Goal: Task Accomplishment & Management: Complete application form

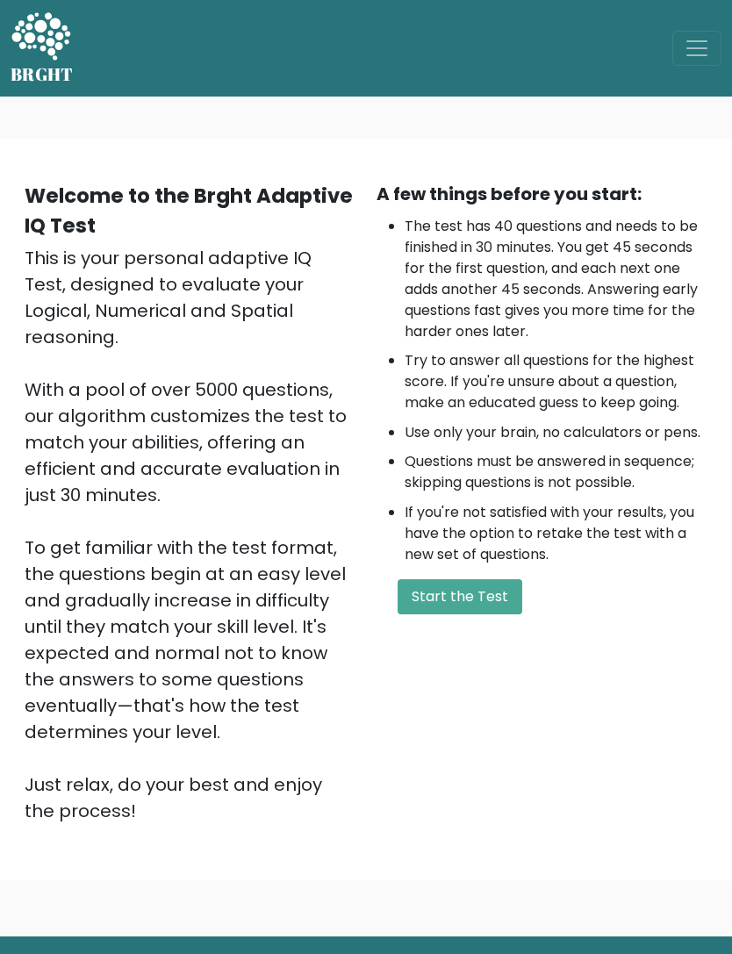
click at [474, 584] on button "Start the Test" at bounding box center [460, 597] width 125 height 35
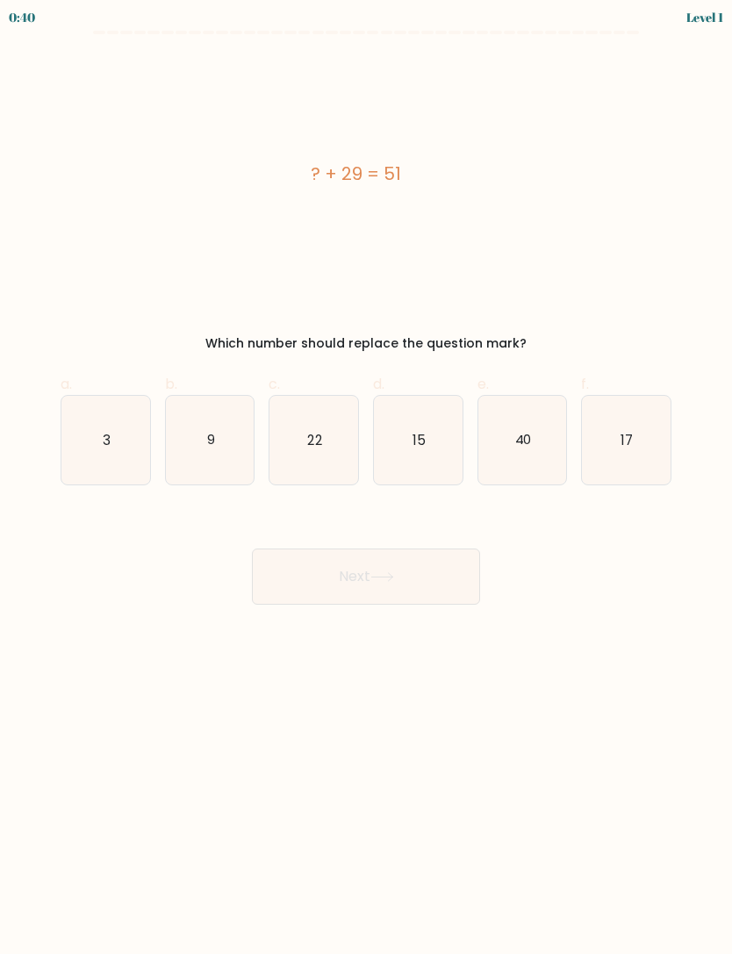
click at [302, 468] on icon "22" at bounding box center [314, 440] width 89 height 89
click at [366, 478] on input "c. 22" at bounding box center [366, 483] width 1 height 11
radio input "true"
click at [339, 578] on button "Next" at bounding box center [366, 577] width 228 height 56
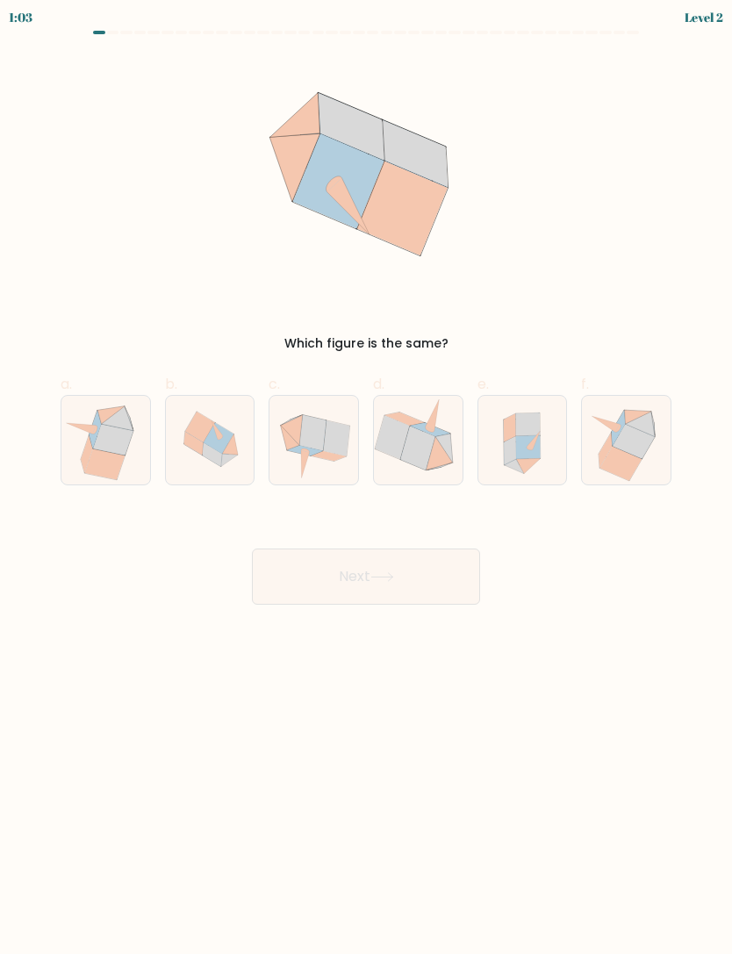
click at [323, 449] on icon at bounding box center [312, 432] width 26 height 35
click at [366, 478] on input "c." at bounding box center [366, 483] width 1 height 11
radio input "true"
click at [378, 587] on button "Next" at bounding box center [366, 577] width 228 height 56
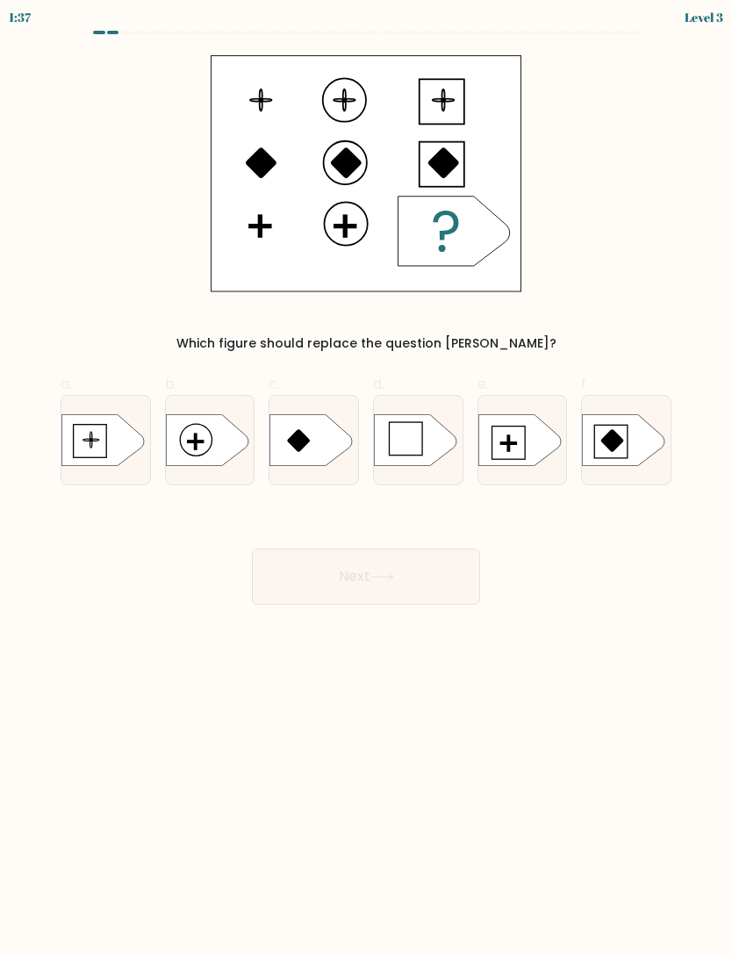
click at [538, 458] on icon at bounding box center [520, 440] width 83 height 52
click at [367, 478] on input "e." at bounding box center [366, 483] width 1 height 11
radio input "true"
click at [425, 581] on button "Next" at bounding box center [366, 577] width 228 height 56
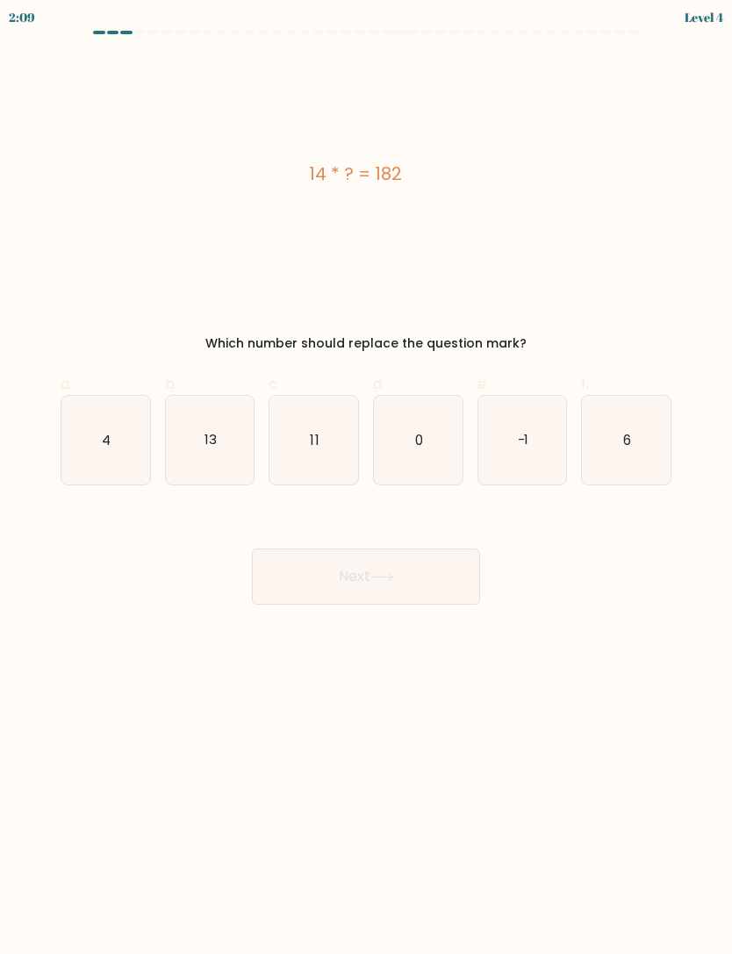
click at [183, 479] on icon "13" at bounding box center [210, 440] width 89 height 89
click at [366, 479] on input "b. 13" at bounding box center [366, 483] width 1 height 11
radio input "true"
click at [407, 587] on button "Next" at bounding box center [366, 577] width 228 height 56
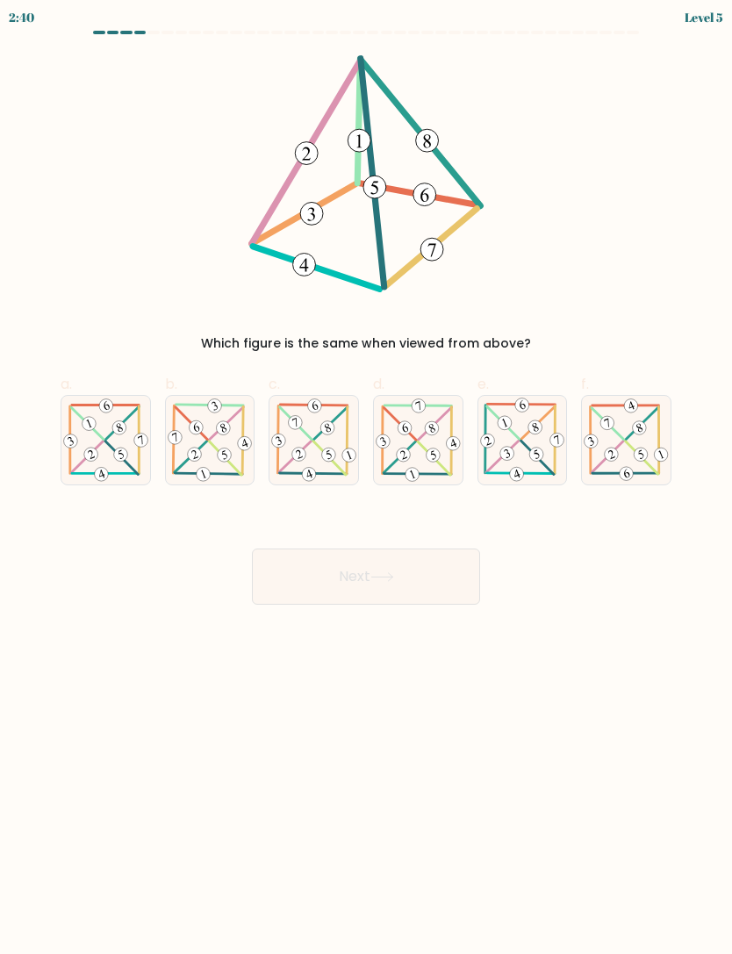
click at [108, 443] on 600 at bounding box center [121, 458] width 32 height 33
click at [366, 478] on input "a." at bounding box center [366, 483] width 1 height 11
radio input "true"
click at [392, 582] on button "Next" at bounding box center [366, 577] width 228 height 56
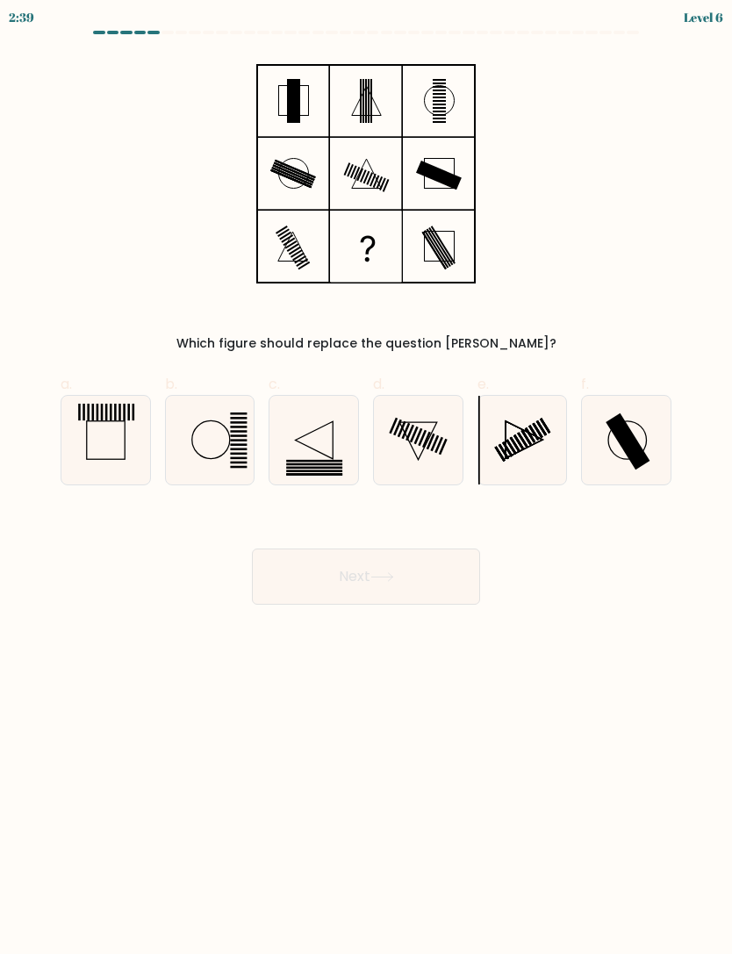
click at [392, 565] on button "Next" at bounding box center [366, 577] width 228 height 56
click at [352, 727] on body "3:22 Level 6" at bounding box center [366, 477] width 732 height 954
click at [639, 438] on icon at bounding box center [626, 440] width 89 height 89
click at [367, 478] on input "f." at bounding box center [366, 483] width 1 height 11
radio input "true"
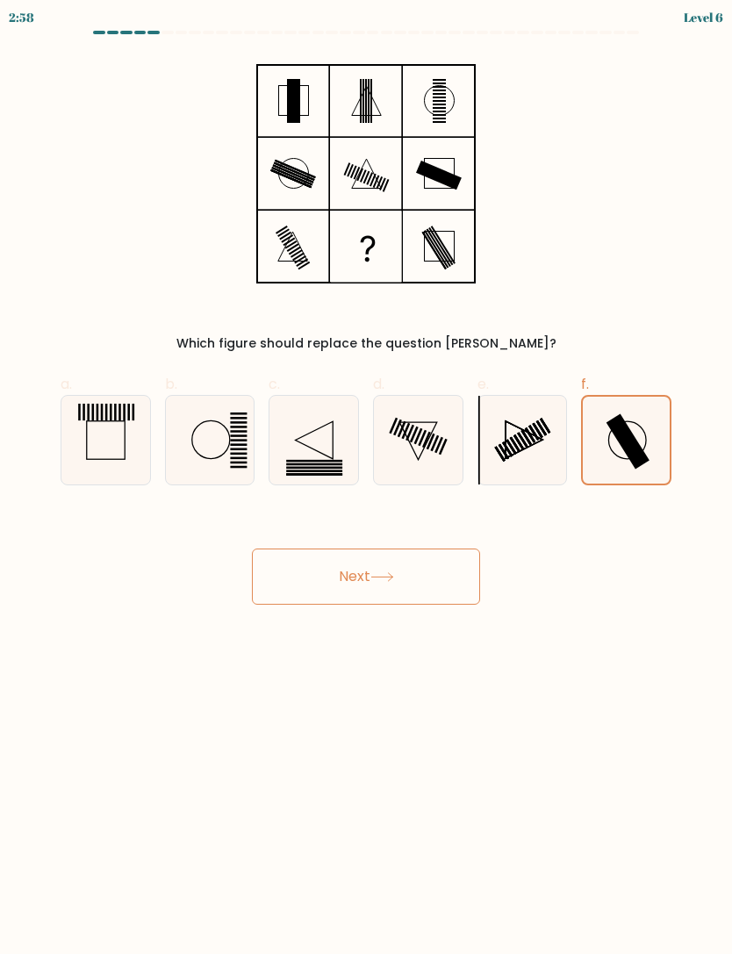
click at [412, 580] on button "Next" at bounding box center [366, 577] width 228 height 56
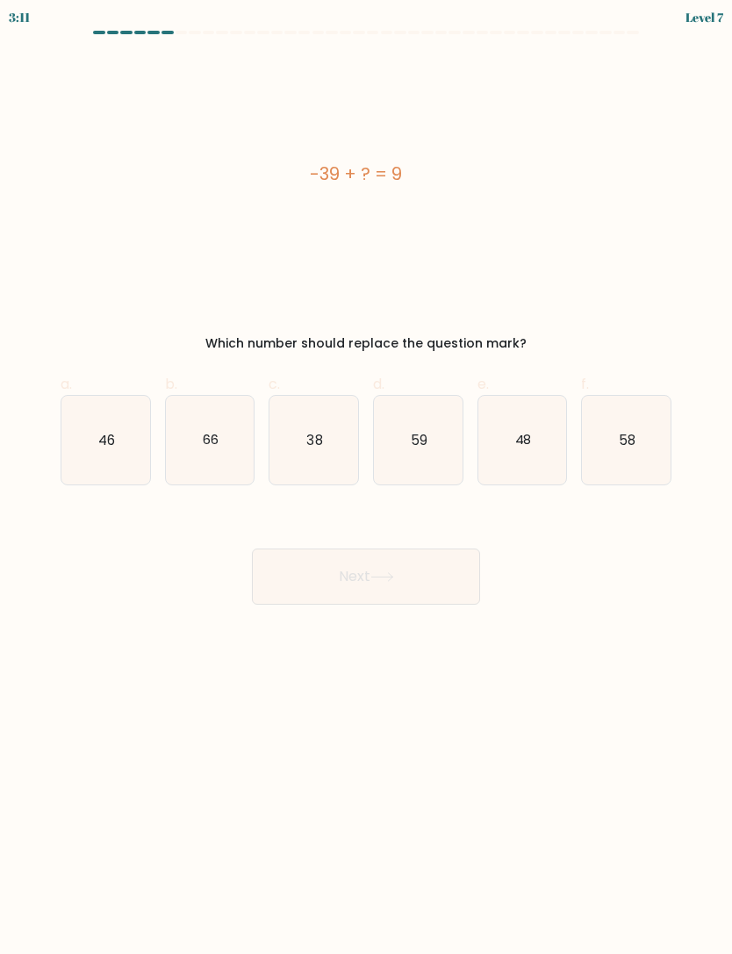
click at [530, 447] on text "48" at bounding box center [523, 439] width 17 height 18
click at [367, 478] on input "e. 48" at bounding box center [366, 483] width 1 height 11
radio input "true"
click at [393, 579] on icon at bounding box center [381, 577] width 21 height 8
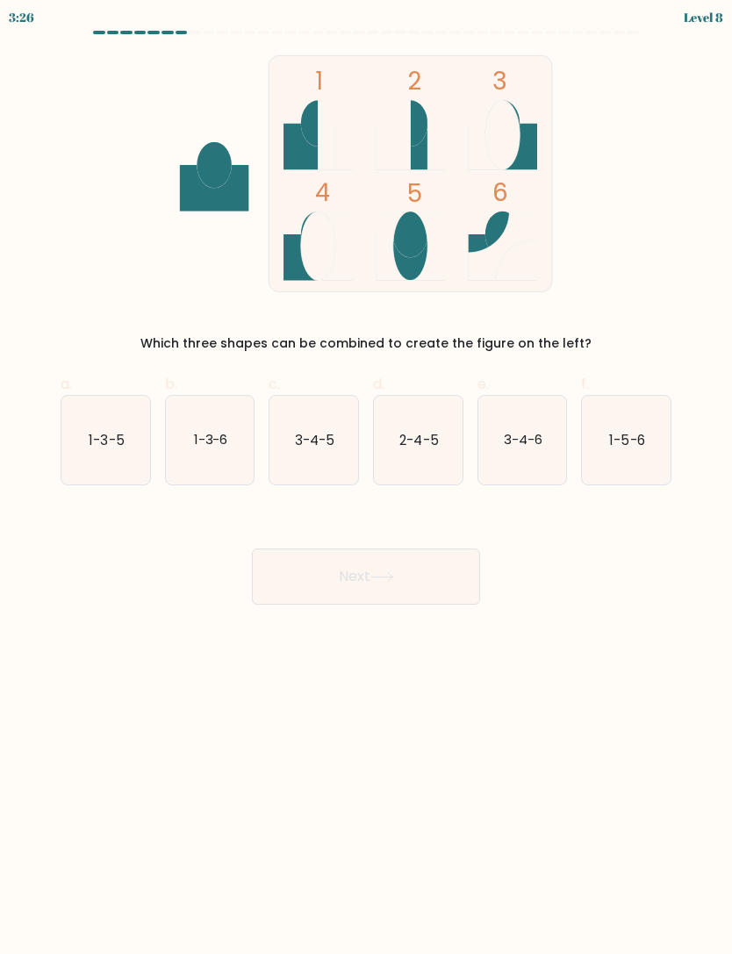
click at [125, 443] on icon "1-3-5" at bounding box center [105, 440] width 89 height 89
click at [366, 478] on input "a. 1-3-5" at bounding box center [366, 483] width 1 height 11
radio input "true"
click at [379, 587] on button "Next" at bounding box center [366, 577] width 228 height 56
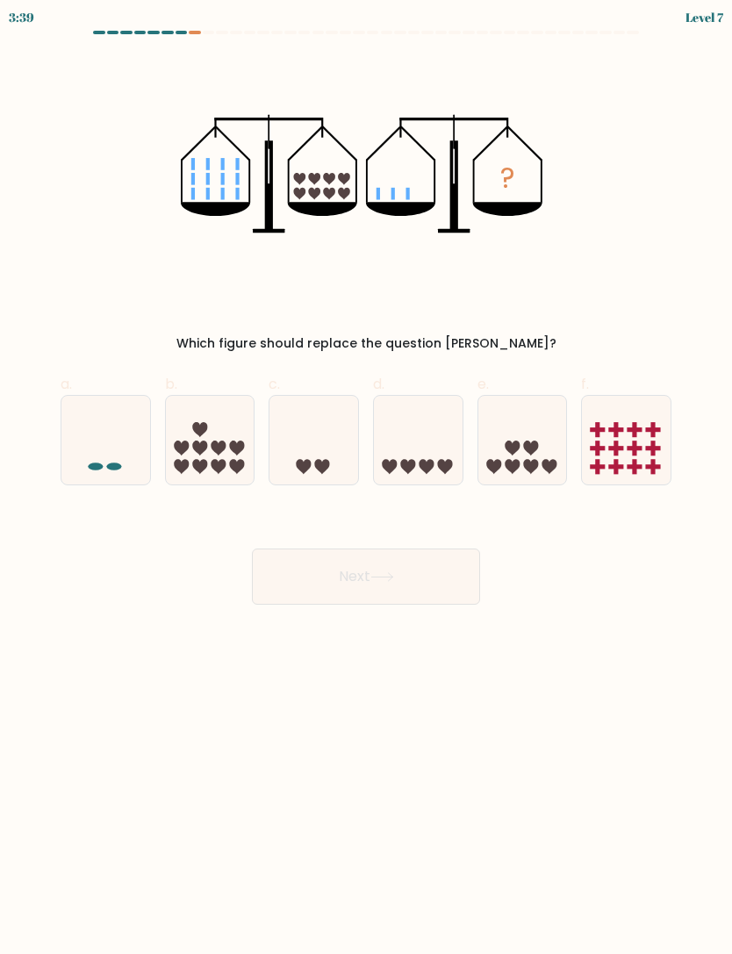
click at [302, 470] on icon at bounding box center [304, 466] width 15 height 15
click at [366, 478] on input "c." at bounding box center [366, 483] width 1 height 11
radio input "true"
click at [394, 581] on icon at bounding box center [383, 578] width 24 height 10
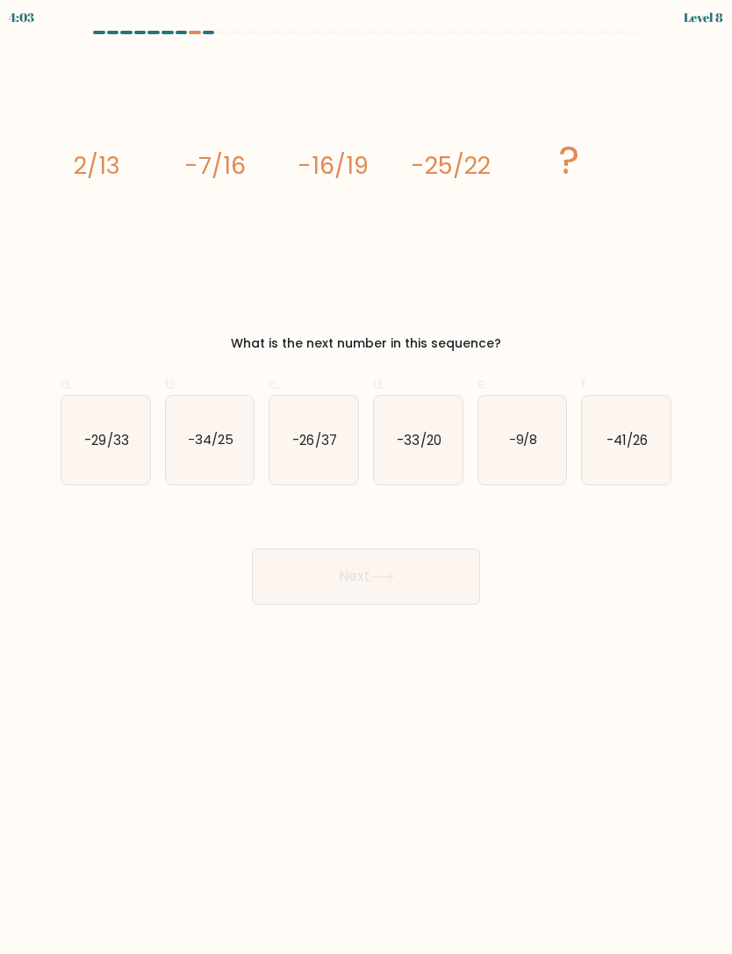
click at [222, 468] on icon "-34/25" at bounding box center [210, 440] width 89 height 89
click at [366, 478] on input "b. -34/25" at bounding box center [366, 483] width 1 height 11
radio input "true"
click at [373, 581] on button "Next" at bounding box center [366, 577] width 228 height 56
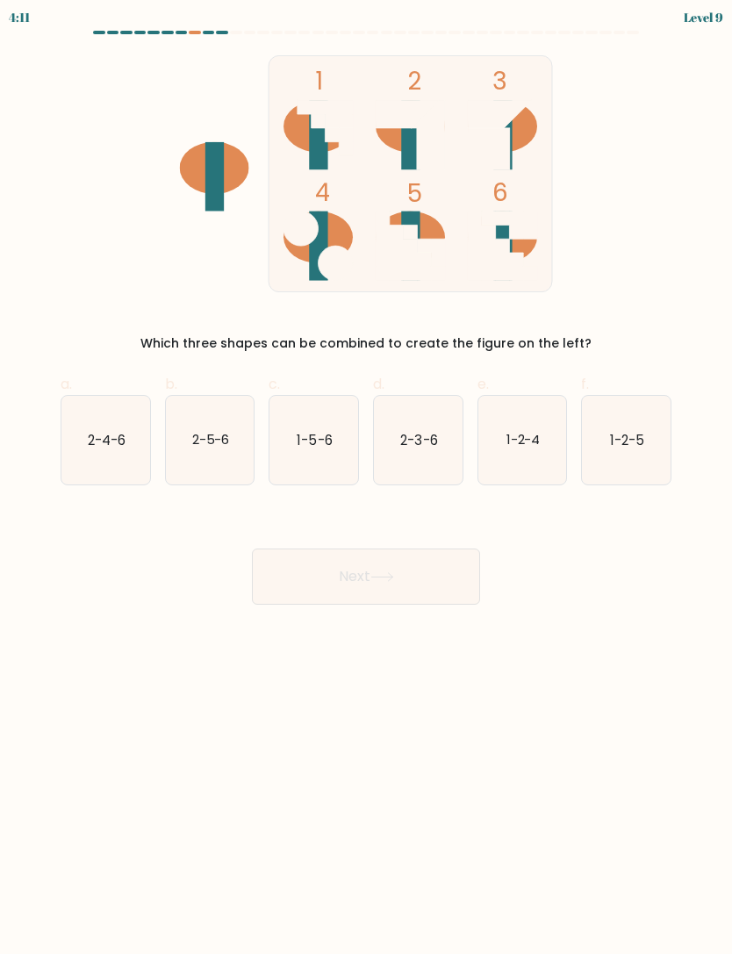
click at [318, 449] on text "1-5-6" at bounding box center [315, 439] width 35 height 18
click at [366, 478] on input "c. 1-5-6" at bounding box center [366, 483] width 1 height 11
radio input "true"
click at [391, 587] on button "Next" at bounding box center [366, 577] width 228 height 56
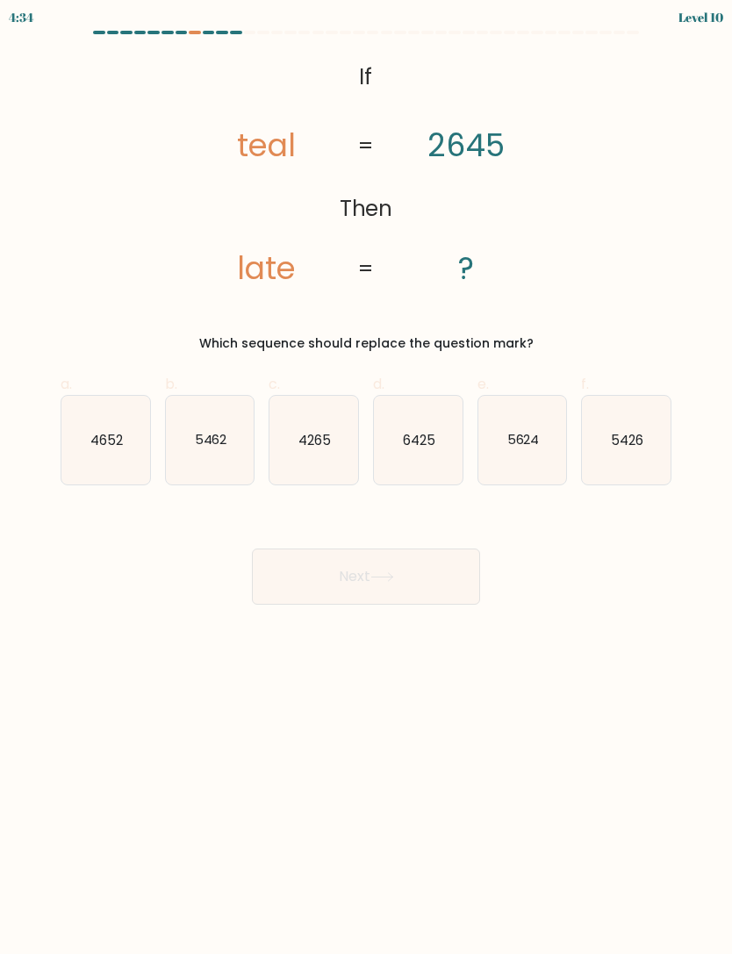
click at [507, 445] on icon "5624" at bounding box center [523, 440] width 89 height 89
click at [367, 478] on input "e. 5624" at bounding box center [366, 483] width 1 height 11
radio input "true"
click at [641, 450] on icon "5426" at bounding box center [626, 440] width 89 height 89
click at [367, 478] on input "f. 5426" at bounding box center [366, 483] width 1 height 11
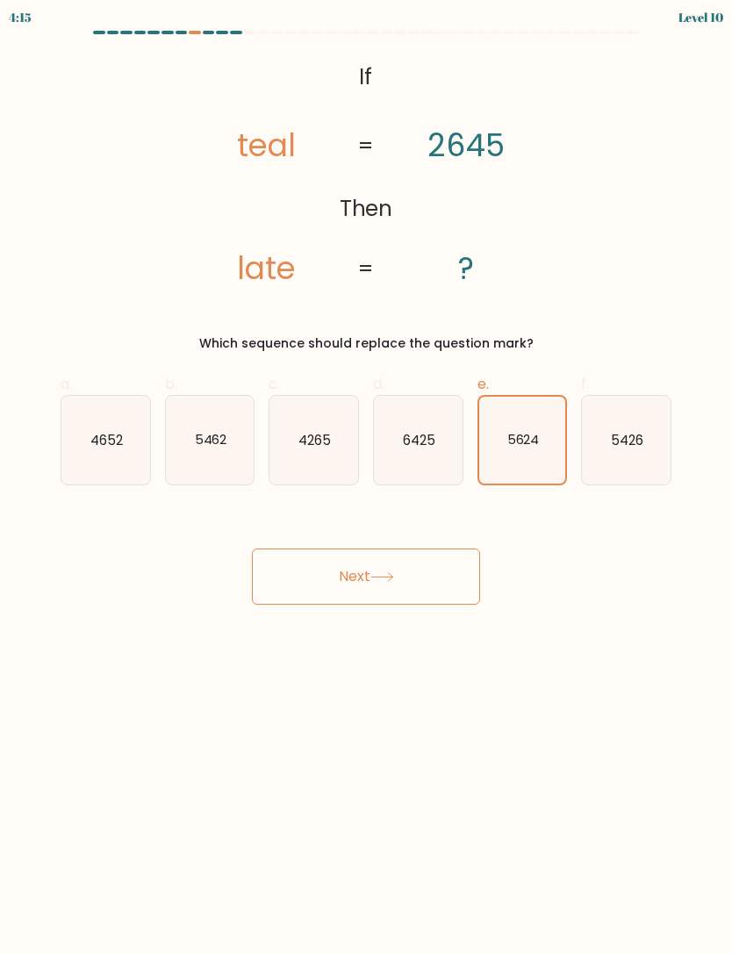
radio input "true"
click at [204, 442] on text "5462" at bounding box center [210, 439] width 32 height 18
click at [366, 478] on input "b. 5462" at bounding box center [366, 483] width 1 height 11
radio input "true"
click at [526, 436] on text "5624" at bounding box center [523, 439] width 32 height 18
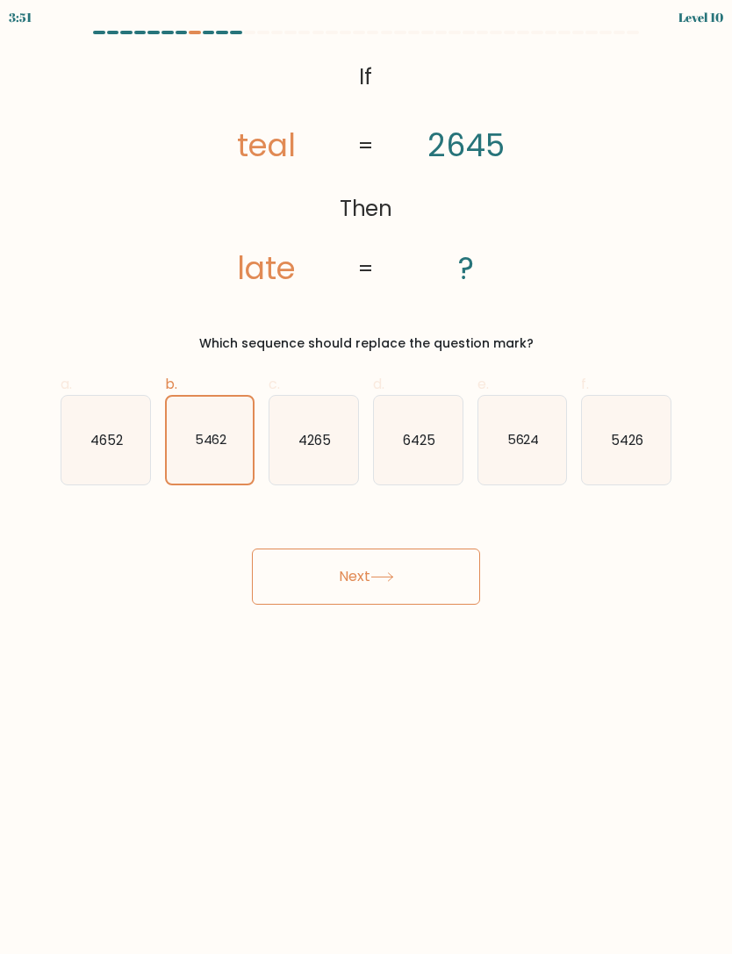
click at [367, 478] on input "e. 5624" at bounding box center [366, 483] width 1 height 11
radio input "true"
click at [649, 416] on icon "5426" at bounding box center [626, 440] width 89 height 89
click at [367, 478] on input "f. 5426" at bounding box center [366, 483] width 1 height 11
radio input "true"
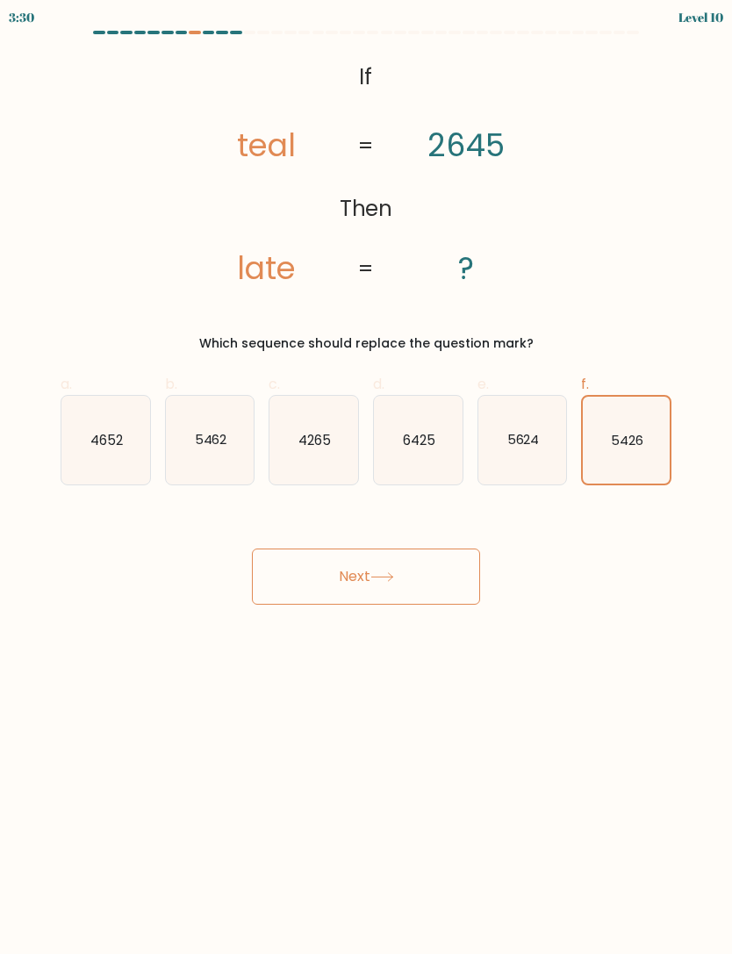
click at [430, 578] on button "Next" at bounding box center [366, 577] width 228 height 56
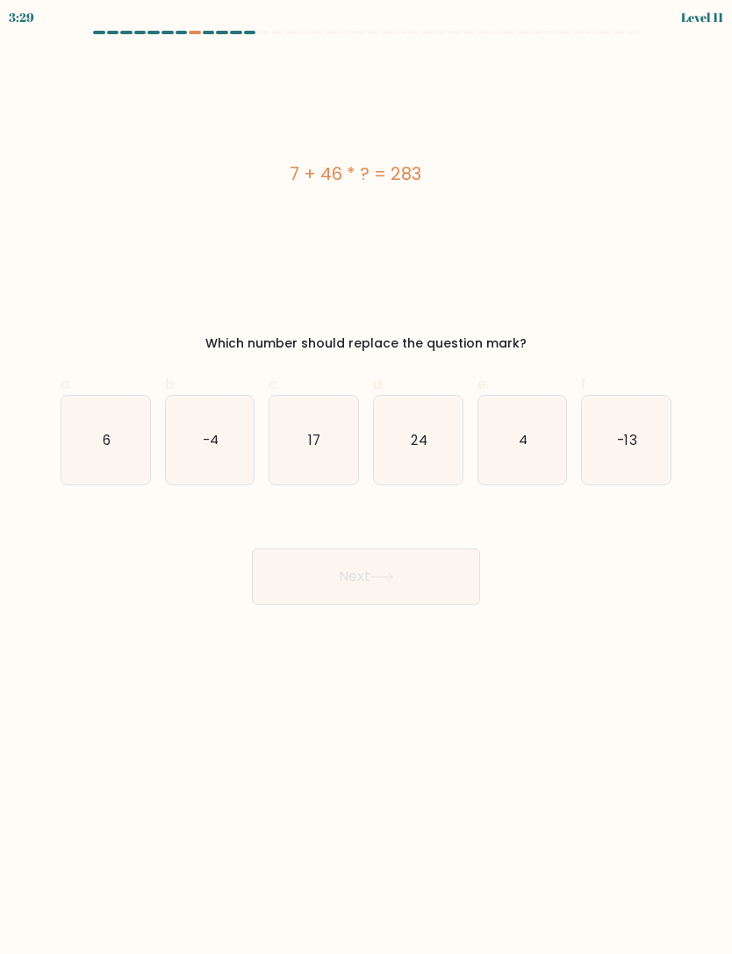
scroll to position [56, 0]
click at [123, 396] on icon "6" at bounding box center [105, 440] width 89 height 89
click at [366, 478] on input "a. 6" at bounding box center [366, 483] width 1 height 11
radio input "true"
click at [364, 549] on button "Next" at bounding box center [366, 577] width 228 height 56
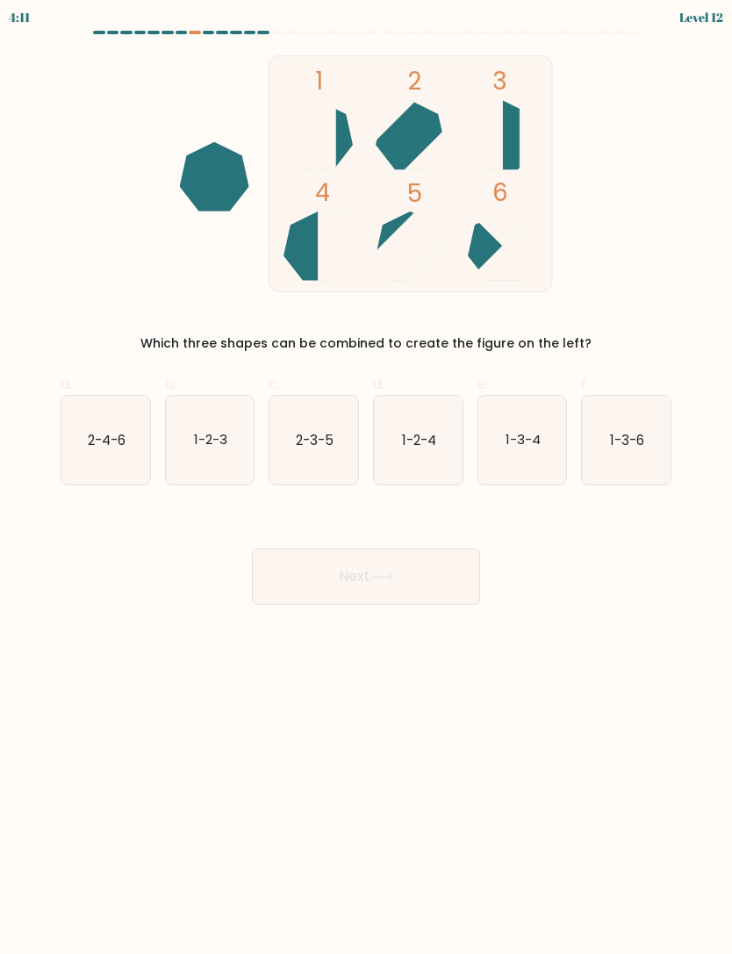
scroll to position [0, 0]
click at [543, 429] on icon "1-3-4" at bounding box center [523, 440] width 89 height 89
click at [367, 478] on input "e. 1-3-4" at bounding box center [366, 483] width 1 height 11
radio input "true"
click at [416, 581] on button "Next" at bounding box center [366, 577] width 228 height 56
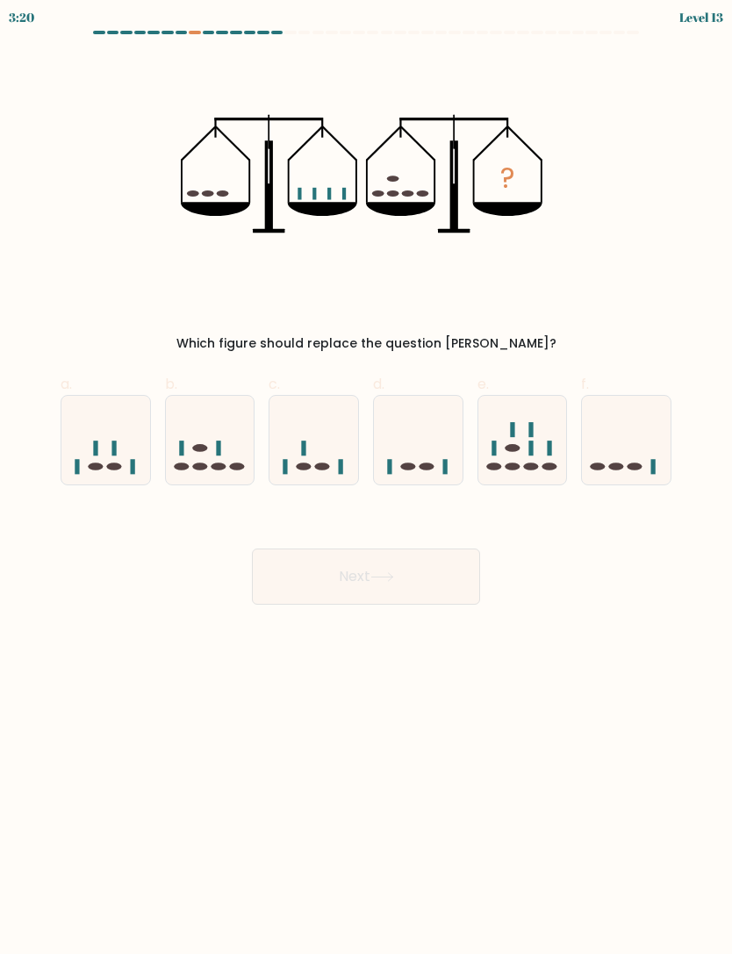
click at [336, 422] on icon at bounding box center [314, 440] width 89 height 73
click at [366, 478] on input "c." at bounding box center [366, 483] width 1 height 11
radio input "true"
click at [422, 598] on button "Next" at bounding box center [366, 577] width 228 height 56
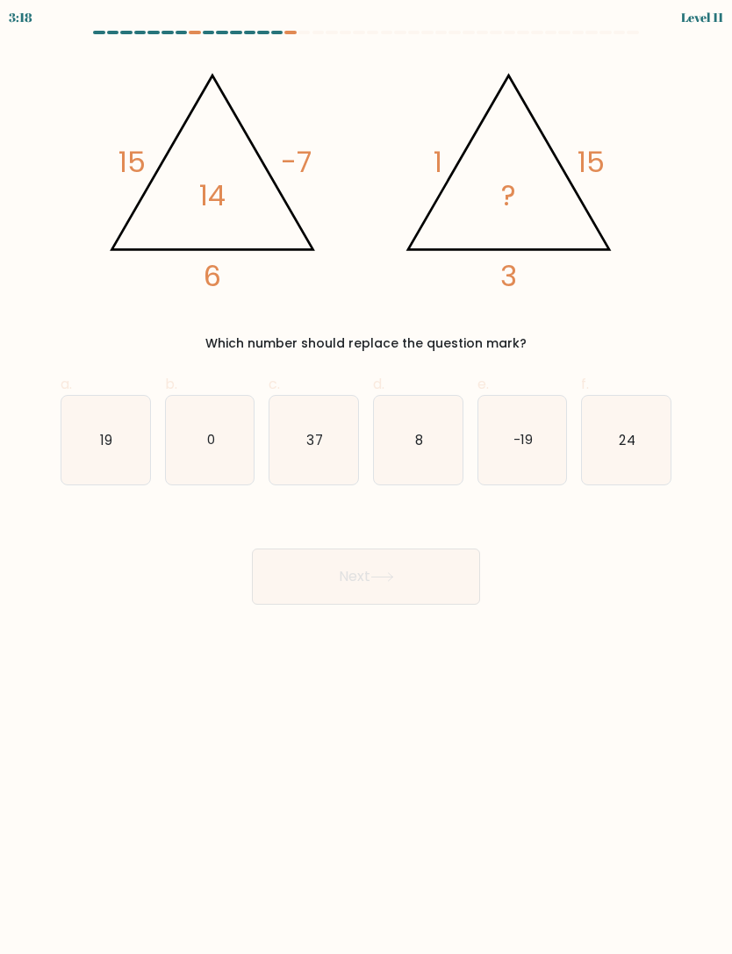
click at [99, 463] on icon "19" at bounding box center [105, 440] width 89 height 89
click at [366, 478] on input "a. 19" at bounding box center [366, 483] width 1 height 11
radio input "true"
click at [321, 580] on button "Next" at bounding box center [366, 577] width 228 height 56
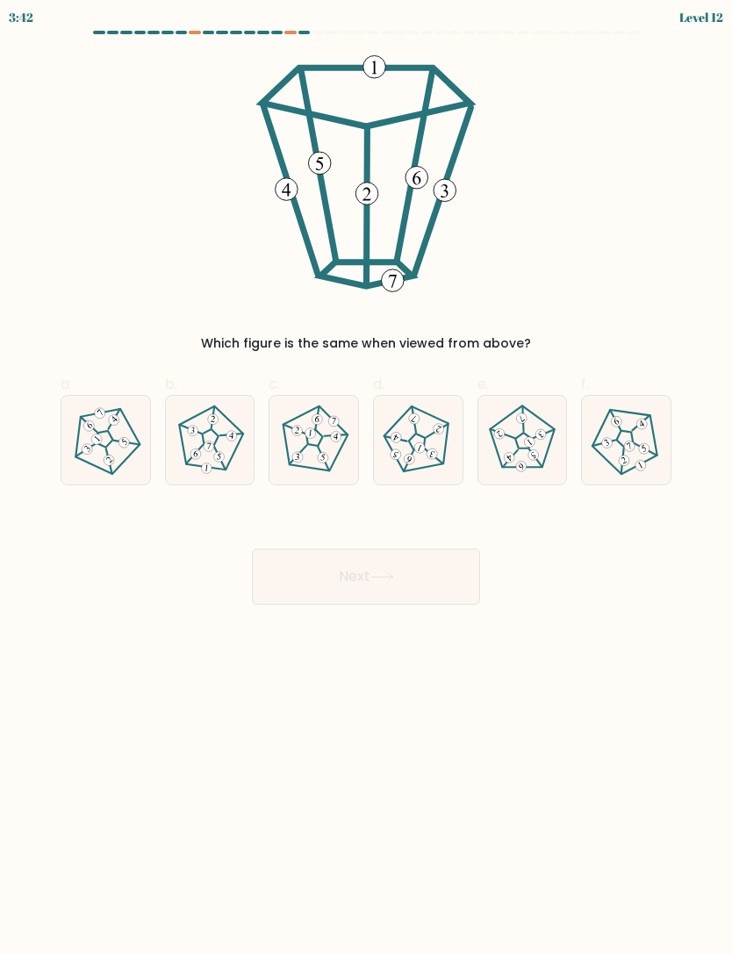
click at [225, 468] on 371 at bounding box center [221, 458] width 18 height 23
click at [366, 478] on input "b." at bounding box center [366, 483] width 1 height 11
radio input "true"
click at [368, 586] on button "Next" at bounding box center [366, 577] width 228 height 56
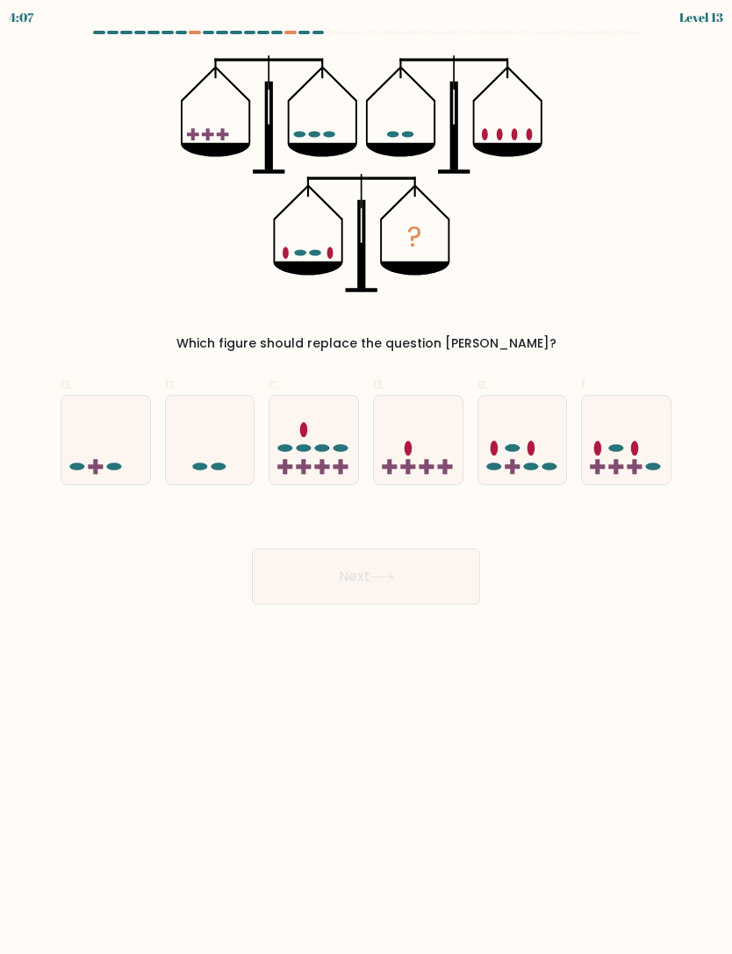
click at [652, 470] on ellipse at bounding box center [653, 467] width 15 height 8
click at [367, 478] on input "f." at bounding box center [366, 483] width 1 height 11
radio input "true"
click at [416, 594] on button "Next" at bounding box center [366, 577] width 228 height 56
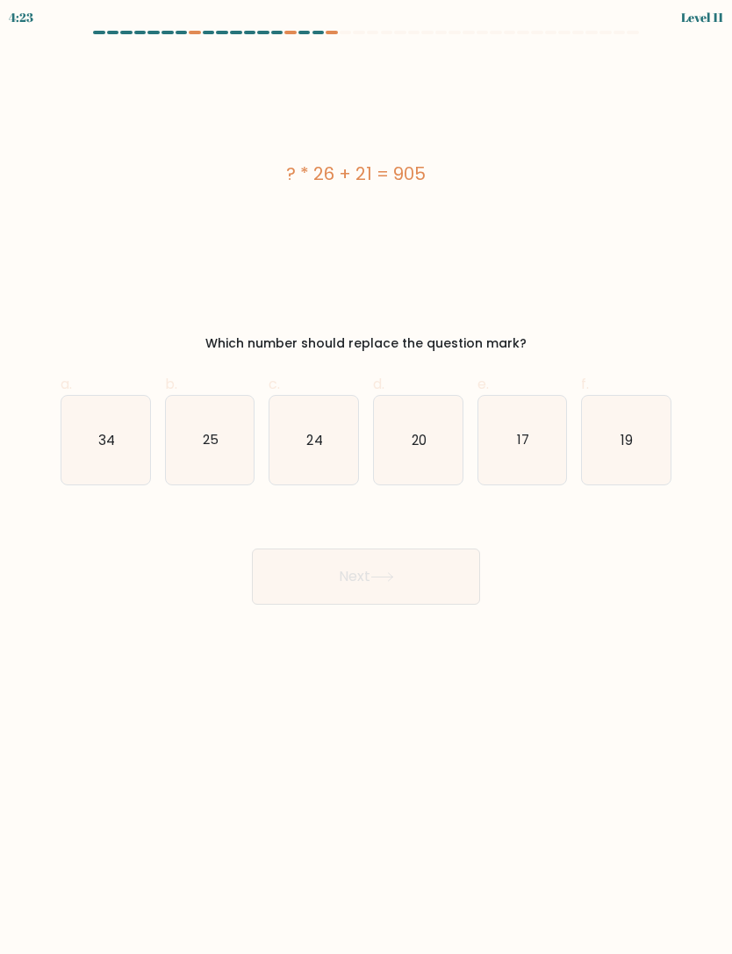
click at [140, 441] on icon "34" at bounding box center [105, 440] width 89 height 89
click at [366, 478] on input "a. 34" at bounding box center [366, 483] width 1 height 11
radio input "true"
click at [377, 583] on button "Next" at bounding box center [366, 577] width 228 height 56
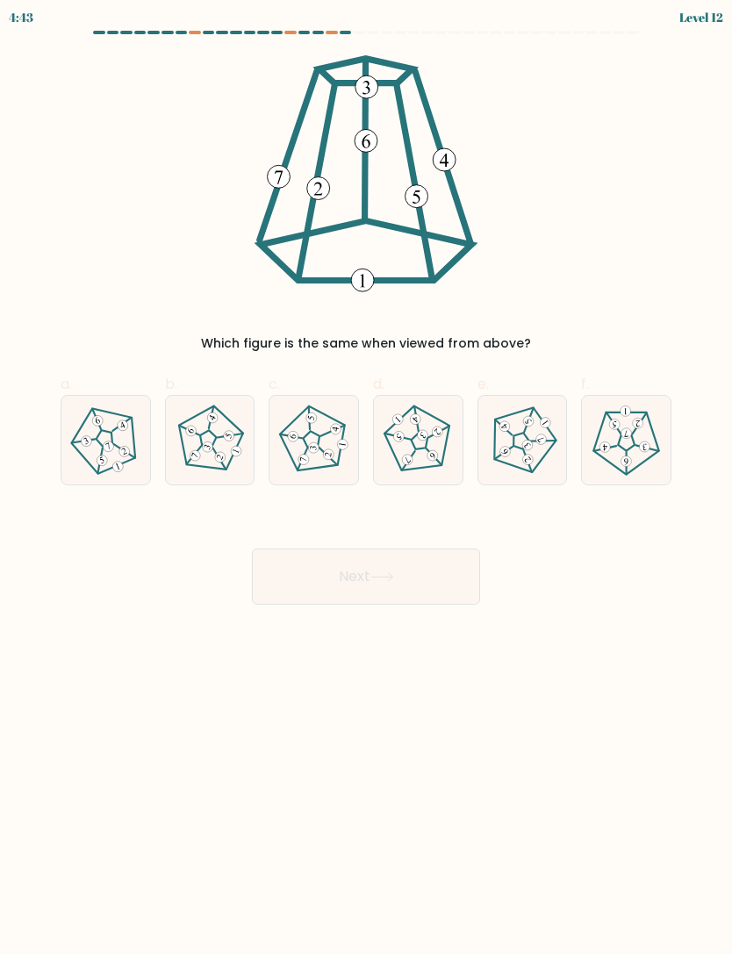
click at [231, 434] on 298 at bounding box center [229, 436] width 14 height 14
click at [366, 478] on input "b." at bounding box center [366, 483] width 1 height 11
radio input "true"
click at [337, 579] on button "Next" at bounding box center [366, 577] width 228 height 56
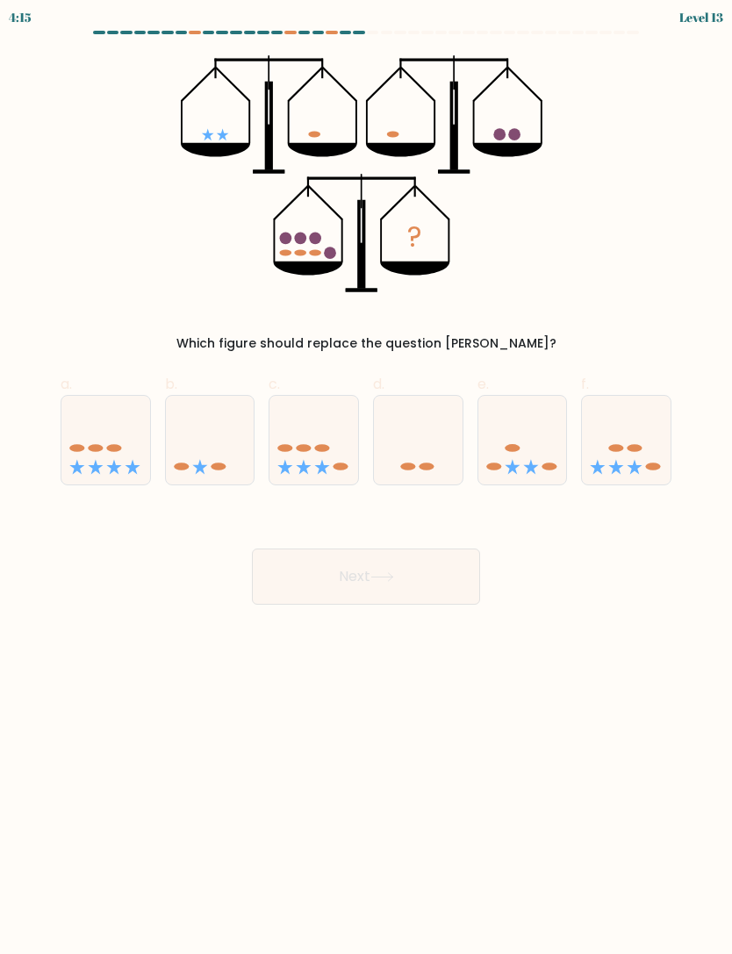
click at [130, 458] on icon at bounding box center [105, 440] width 89 height 73
click at [366, 478] on input "a." at bounding box center [366, 483] width 1 height 11
radio input "true"
click at [383, 587] on button "Next" at bounding box center [366, 577] width 228 height 56
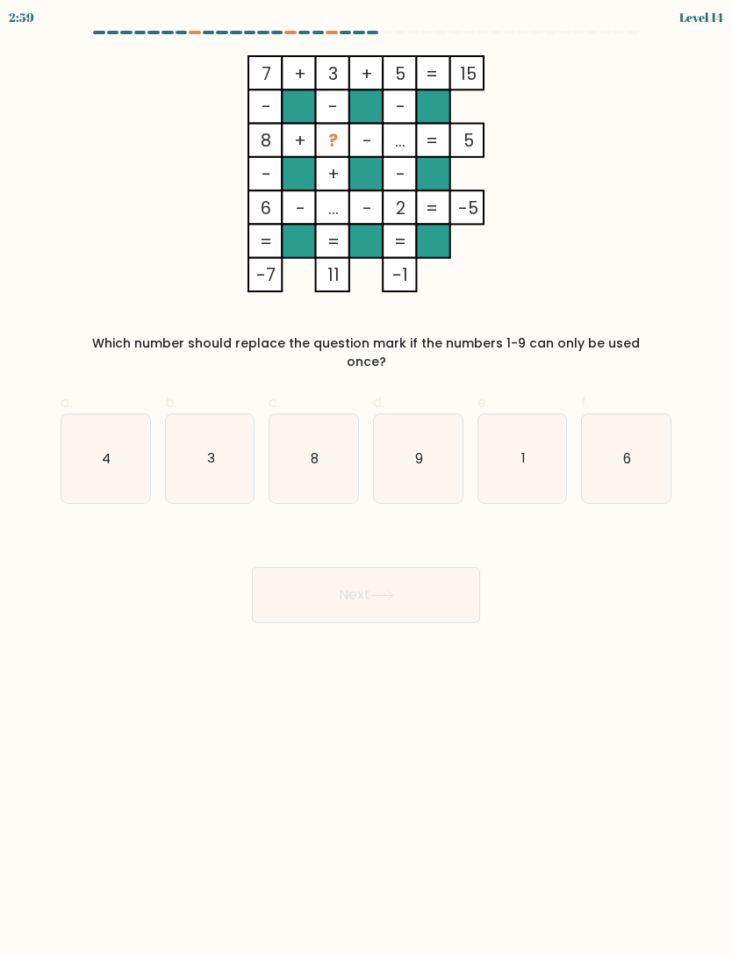
click at [111, 449] on text "4" at bounding box center [106, 458] width 9 height 18
click at [366, 478] on input "a. 4" at bounding box center [366, 483] width 1 height 11
radio input "true"
click at [382, 567] on button "Next" at bounding box center [366, 595] width 228 height 56
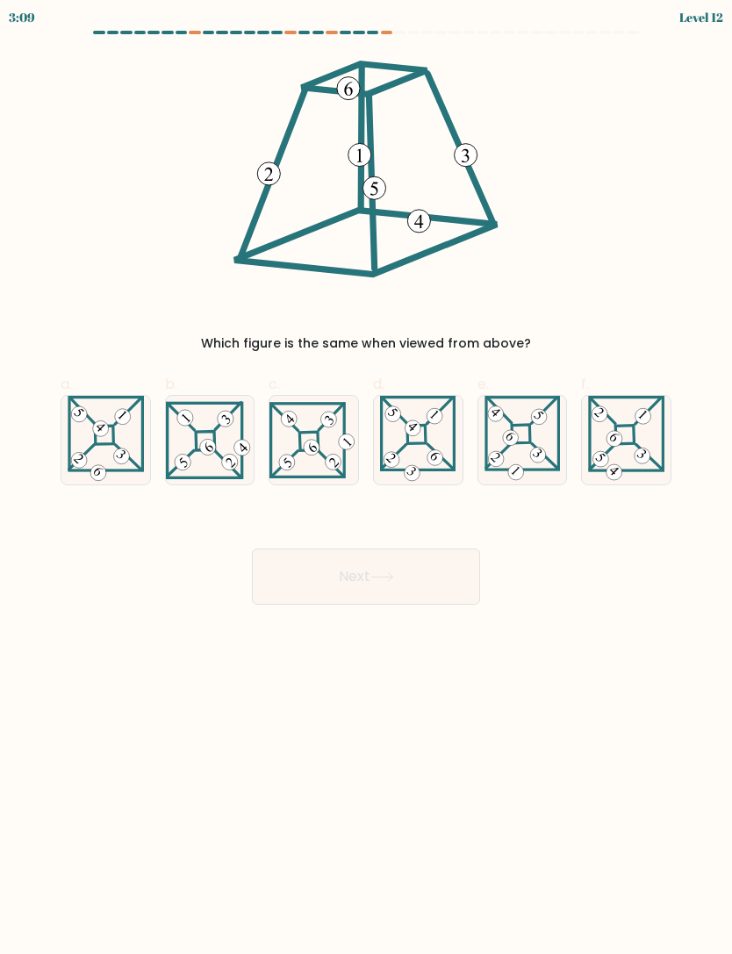
click at [633, 467] on icon at bounding box center [626, 440] width 77 height 89
click at [367, 478] on input "f." at bounding box center [366, 483] width 1 height 11
radio input "true"
click at [394, 582] on icon at bounding box center [383, 578] width 24 height 10
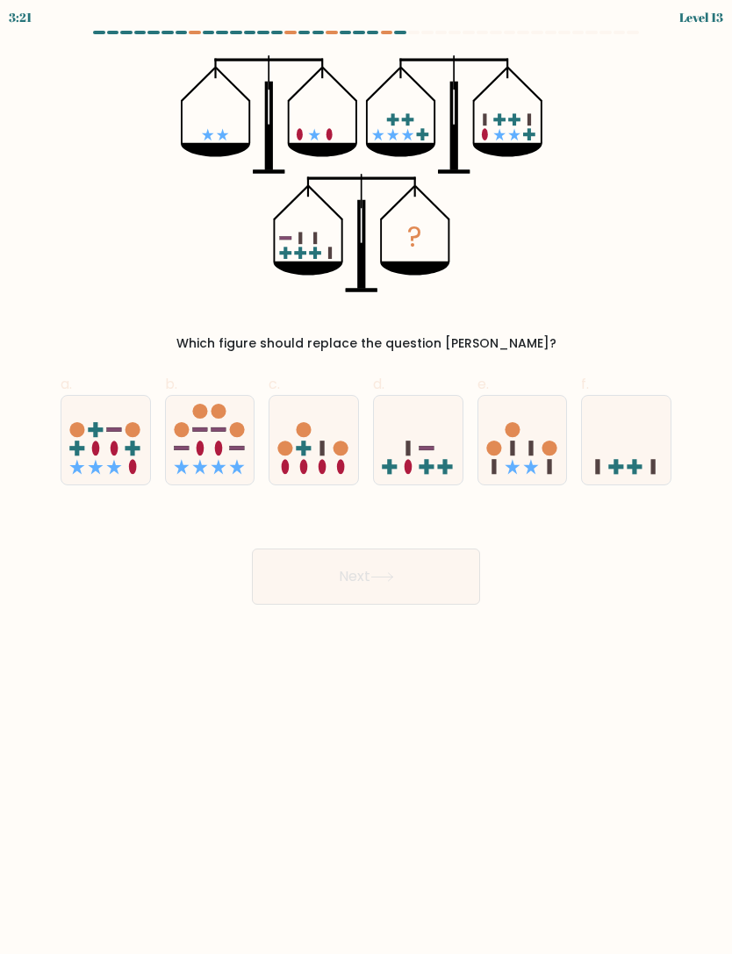
click at [537, 436] on icon at bounding box center [523, 440] width 89 height 73
click at [367, 478] on input "e." at bounding box center [366, 483] width 1 height 11
radio input "true"
click at [403, 580] on button "Next" at bounding box center [366, 577] width 228 height 56
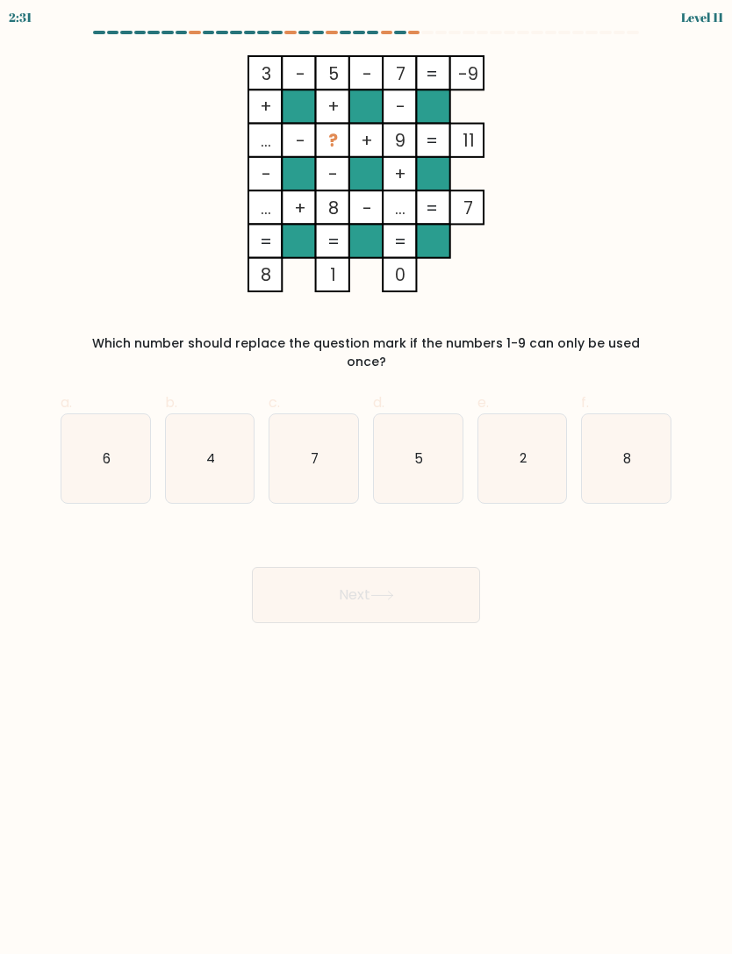
click at [626, 394] on label "f. 8" at bounding box center [626, 449] width 90 height 112
click at [367, 478] on input "f. 8" at bounding box center [366, 483] width 1 height 11
radio input "true"
click at [528, 437] on icon "2" at bounding box center [523, 458] width 89 height 89
click at [367, 478] on input "e. 2" at bounding box center [366, 483] width 1 height 11
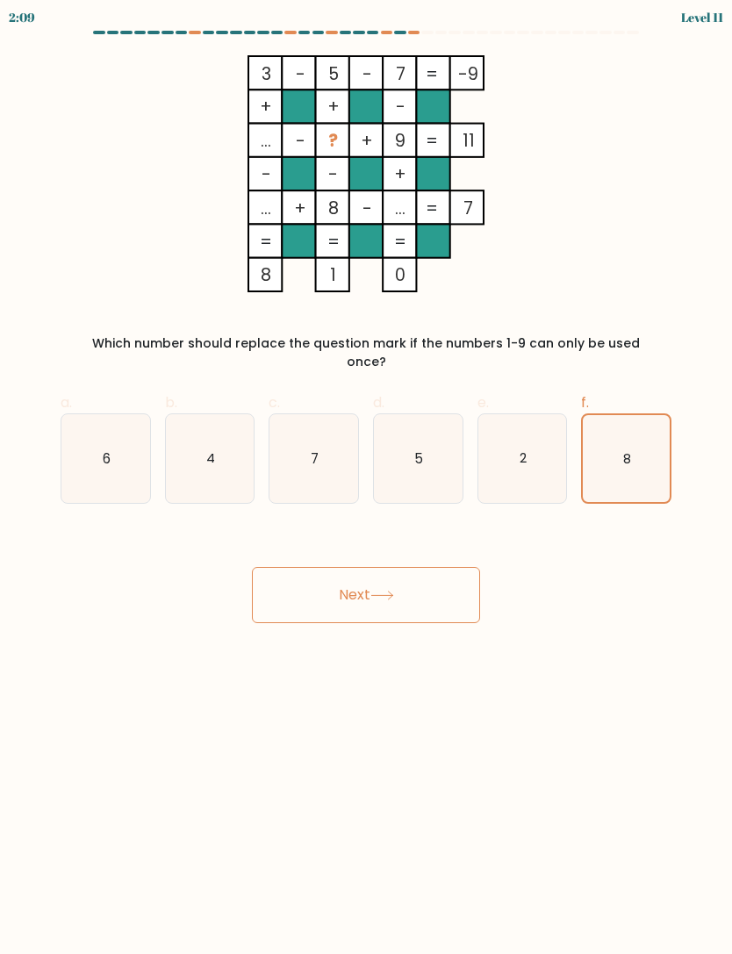
radio input "true"
click at [410, 575] on button "Next" at bounding box center [366, 595] width 228 height 56
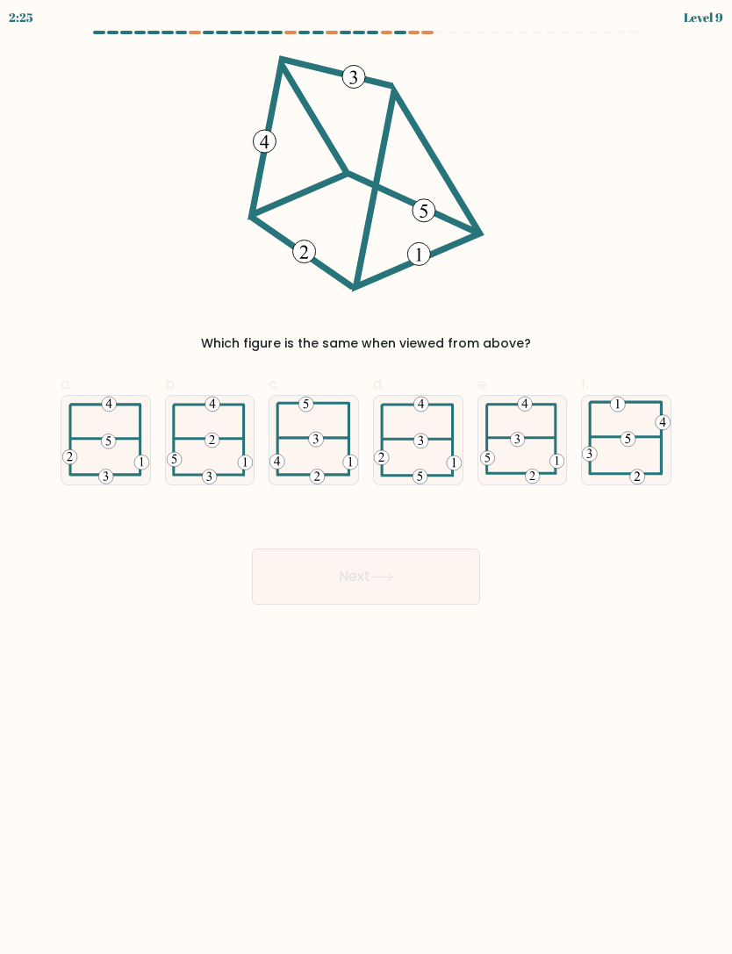
click at [418, 414] on icon at bounding box center [418, 440] width 88 height 89
click at [367, 478] on input "d." at bounding box center [366, 483] width 1 height 11
radio input "true"
click at [410, 600] on button "Next" at bounding box center [366, 577] width 228 height 56
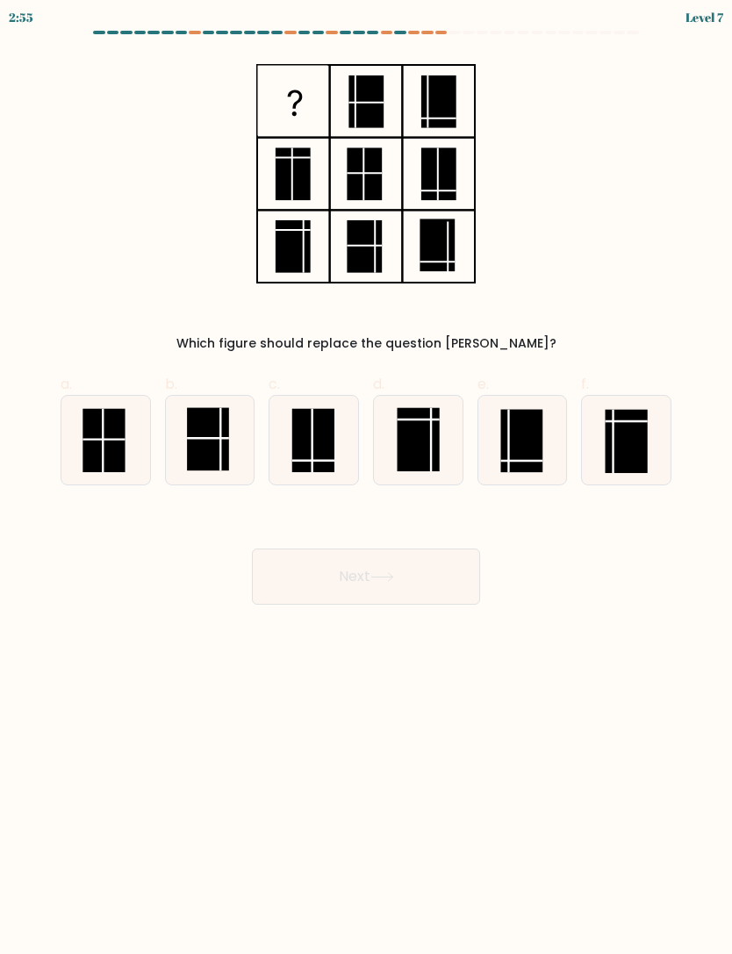
click at [624, 442] on rect at bounding box center [627, 441] width 42 height 63
click at [367, 478] on input "f." at bounding box center [366, 483] width 1 height 11
radio input "true"
click at [408, 575] on button "Next" at bounding box center [366, 577] width 228 height 56
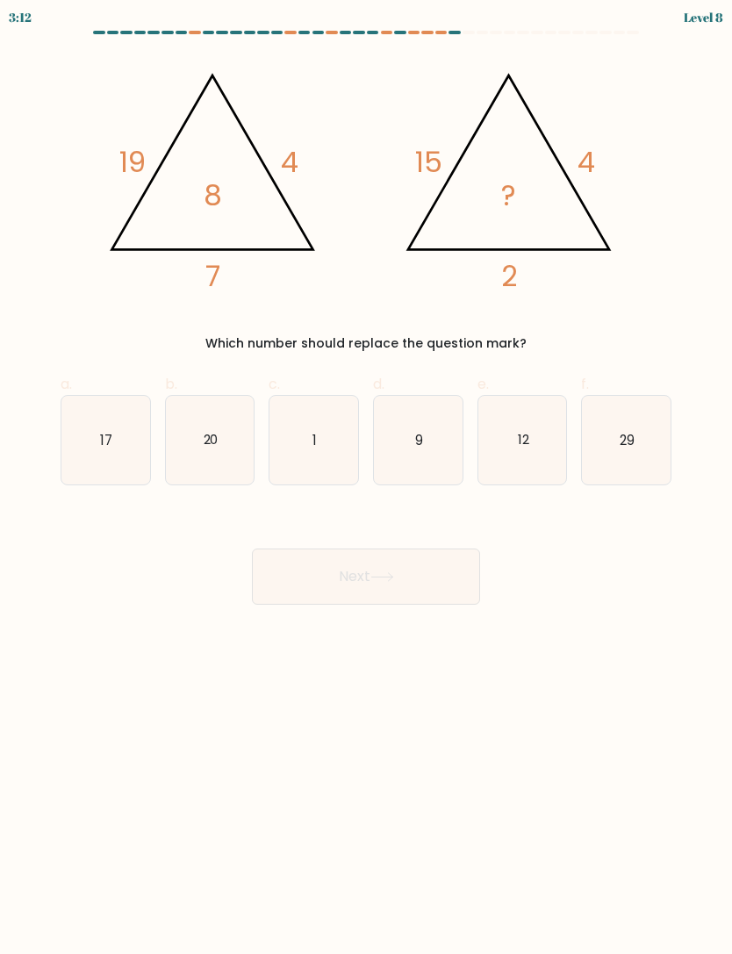
click at [435, 439] on icon "9" at bounding box center [418, 440] width 89 height 89
click at [367, 478] on input "d. 9" at bounding box center [366, 483] width 1 height 11
radio input "true"
click at [430, 574] on button "Next" at bounding box center [366, 577] width 228 height 56
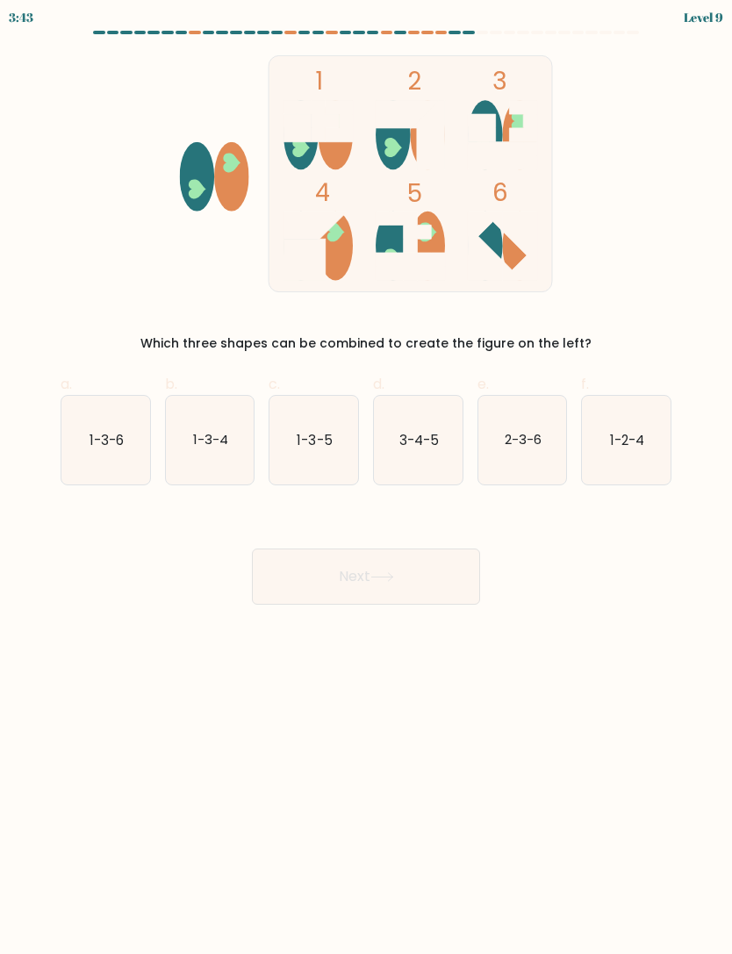
click at [653, 422] on icon "1-2-4" at bounding box center [626, 440] width 89 height 89
click at [367, 478] on input "f. 1-2-4" at bounding box center [366, 483] width 1 height 11
radio input "true"
click at [414, 558] on button "Next" at bounding box center [366, 577] width 228 height 56
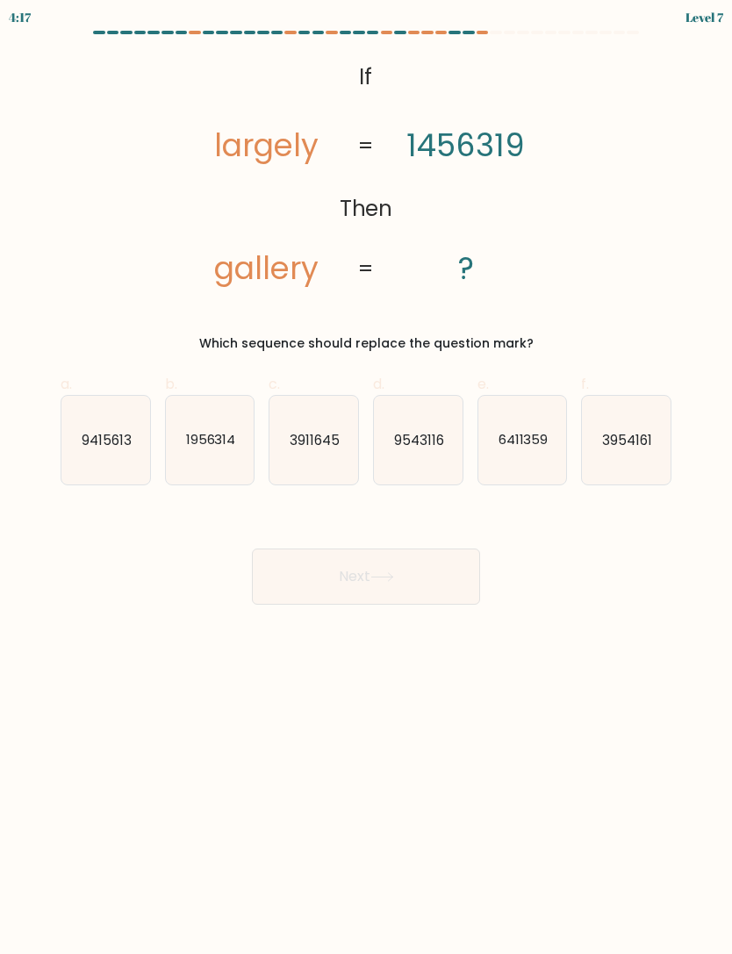
click at [542, 432] on text "6411359" at bounding box center [523, 439] width 50 height 18
click at [367, 478] on input "e. 6411359" at bounding box center [366, 483] width 1 height 11
radio input "true"
click at [433, 581] on button "Next" at bounding box center [366, 577] width 228 height 56
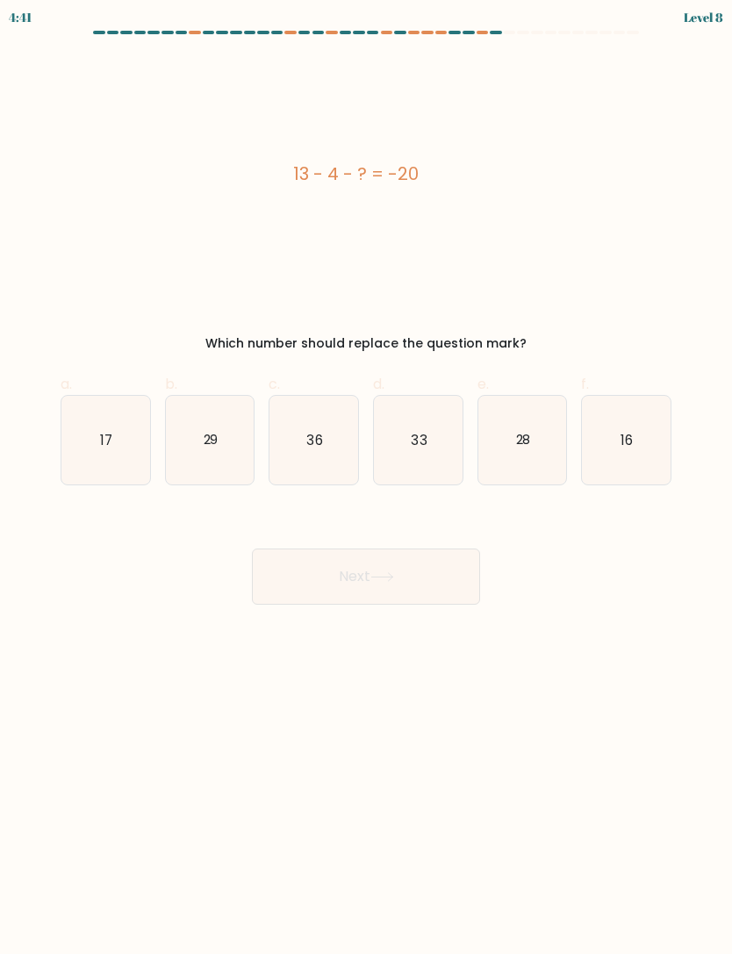
click at [223, 434] on icon "29" at bounding box center [210, 440] width 89 height 89
click at [366, 478] on input "b. 29" at bounding box center [366, 483] width 1 height 11
radio input "true"
click at [383, 584] on button "Next" at bounding box center [366, 577] width 228 height 56
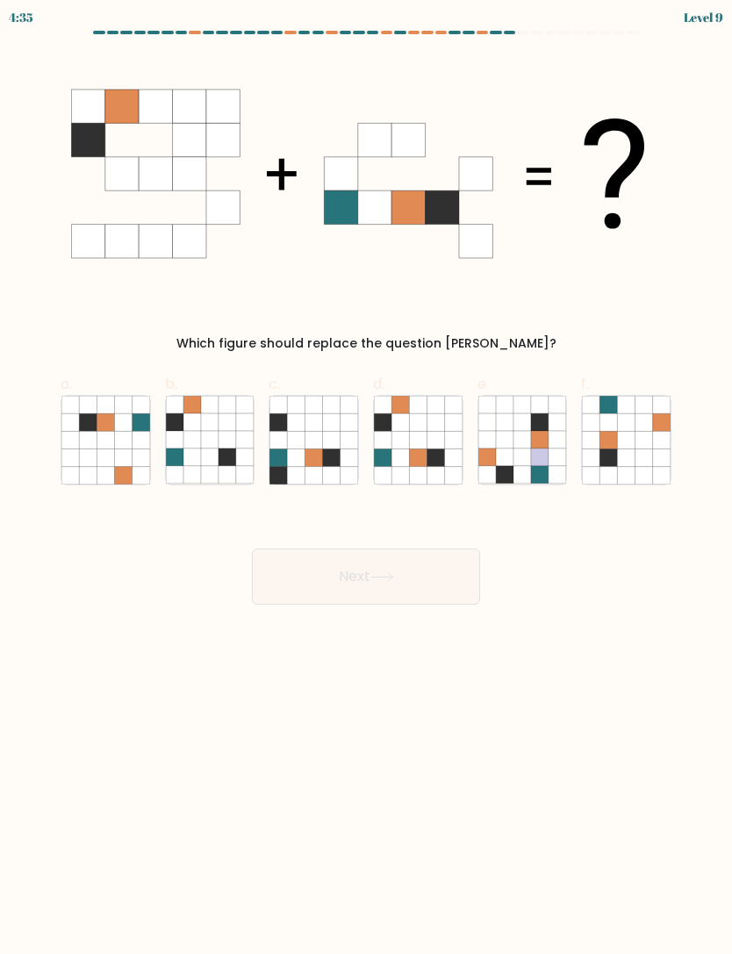
click at [429, 429] on icon at bounding box center [436, 423] width 18 height 18
click at [367, 478] on input "d." at bounding box center [366, 483] width 1 height 11
radio input "true"
click at [407, 580] on button "Next" at bounding box center [366, 577] width 228 height 56
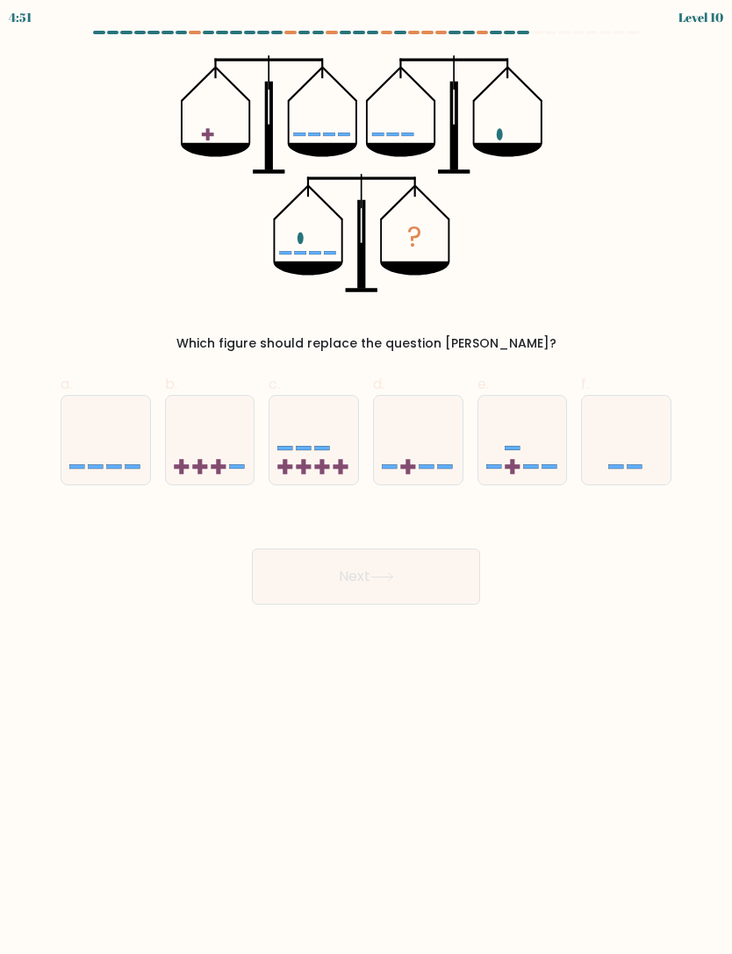
click at [538, 446] on icon at bounding box center [523, 440] width 89 height 73
click at [367, 478] on input "e." at bounding box center [366, 483] width 1 height 11
radio input "true"
click at [400, 580] on button "Next" at bounding box center [366, 577] width 228 height 56
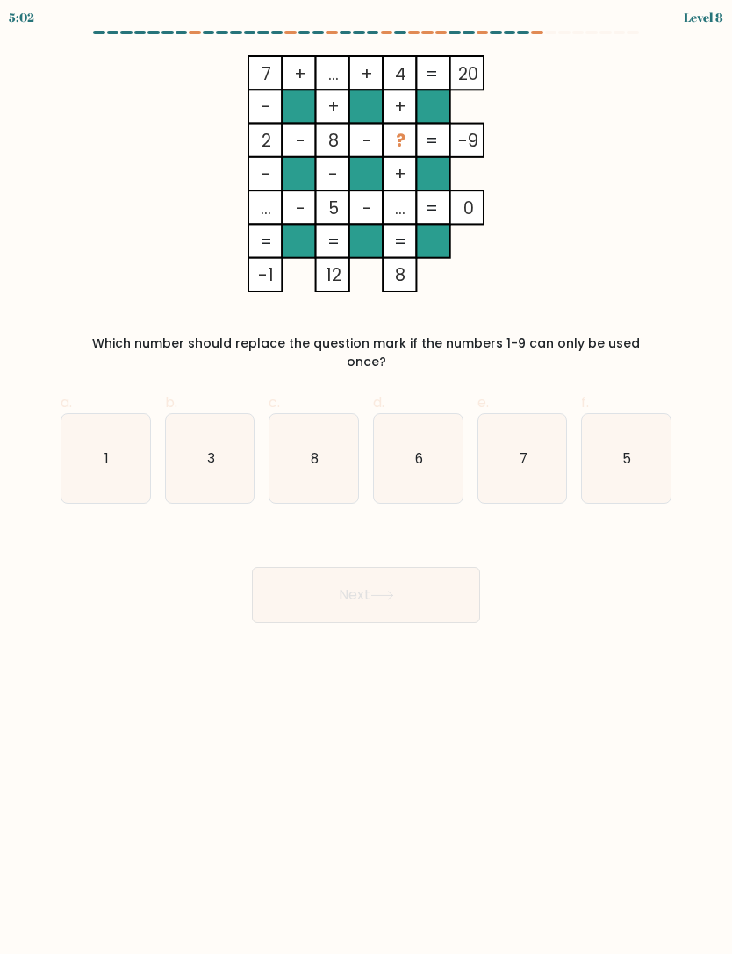
click at [234, 451] on icon "3" at bounding box center [210, 458] width 89 height 89
click at [366, 478] on input "b. 3" at bounding box center [366, 483] width 1 height 11
radio input "true"
click at [361, 576] on button "Next" at bounding box center [366, 595] width 228 height 56
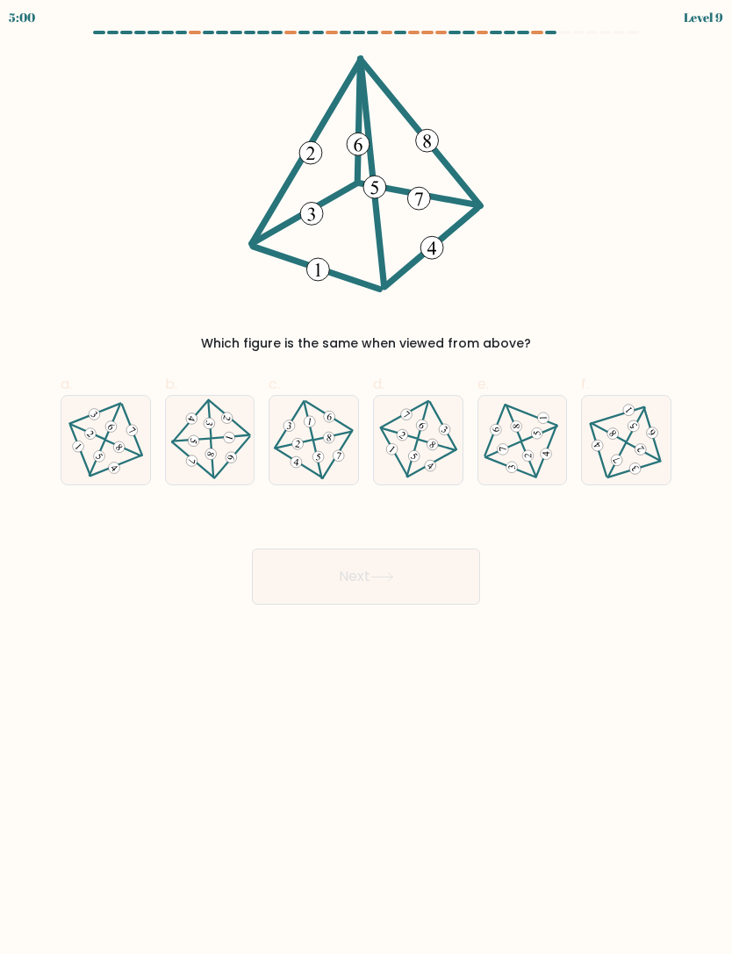
click at [378, 571] on button "Next" at bounding box center [366, 577] width 228 height 56
click at [492, 274] on div "Which figure is the same when viewed from above?" at bounding box center [366, 204] width 632 height 298
click at [137, 459] on icon at bounding box center [105, 440] width 72 height 71
click at [366, 478] on input "a." at bounding box center [366, 483] width 1 height 11
radio input "true"
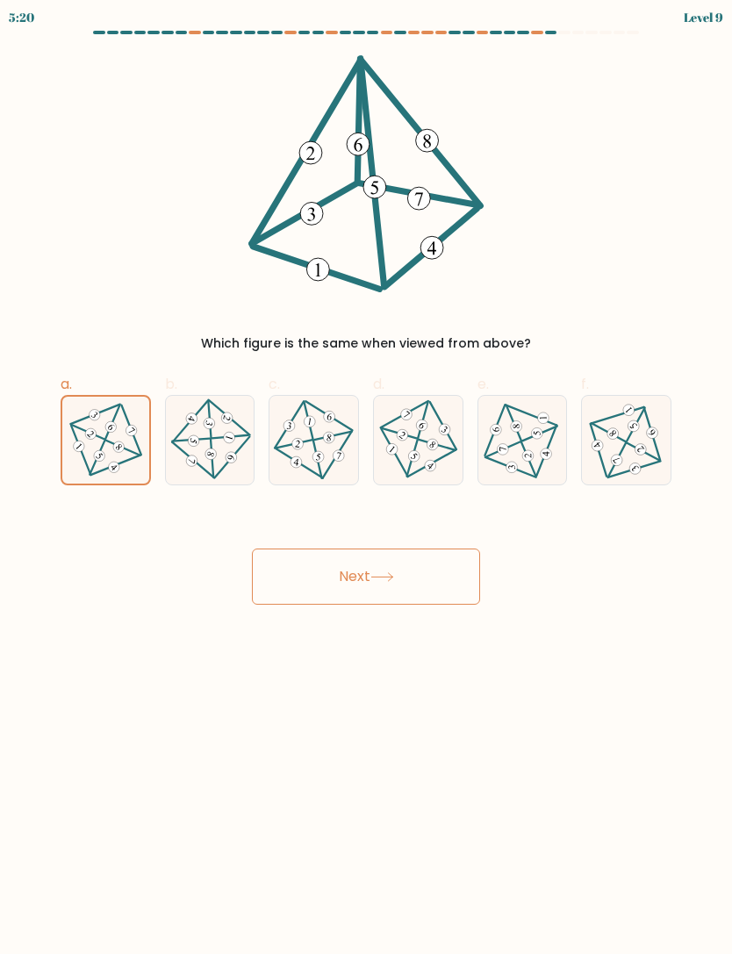
click at [325, 577] on button "Next" at bounding box center [366, 577] width 228 height 56
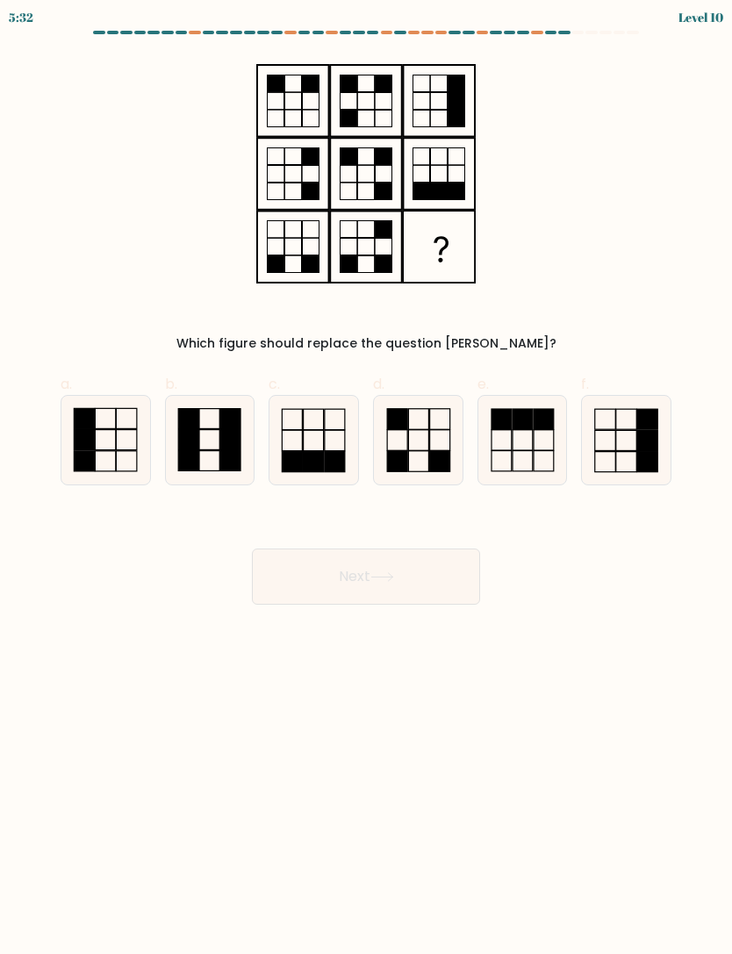
click at [135, 465] on icon at bounding box center [105, 440] width 89 height 89
click at [366, 478] on input "a." at bounding box center [366, 483] width 1 height 11
radio input "true"
click at [410, 600] on button "Next" at bounding box center [366, 577] width 228 height 56
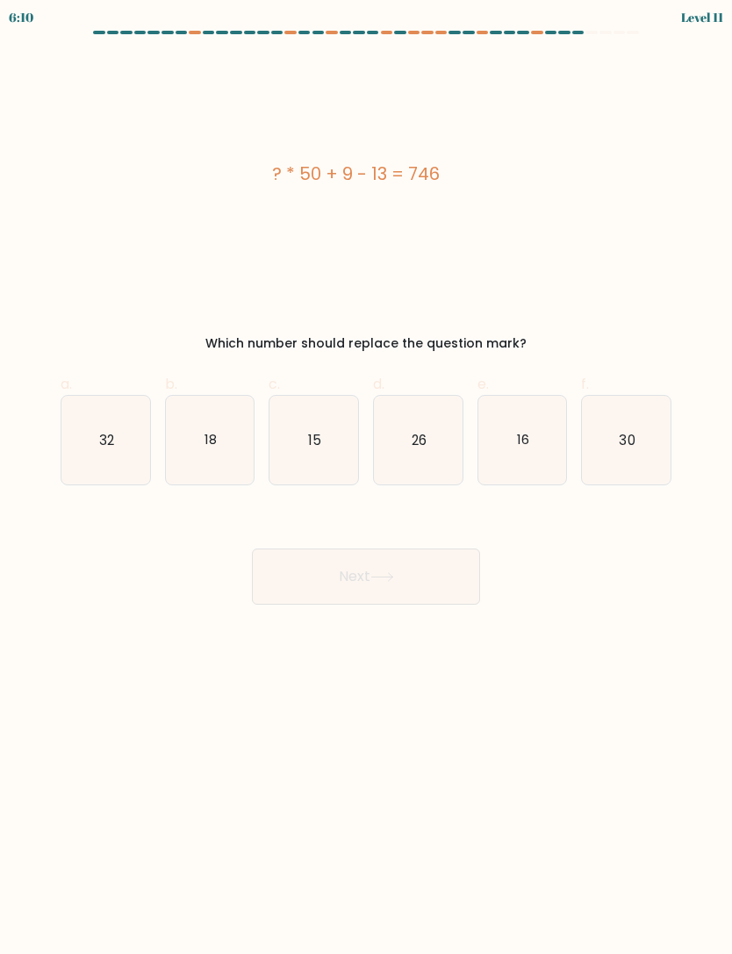
click at [544, 434] on icon "16" at bounding box center [523, 440] width 89 height 89
click at [367, 478] on input "e. 16" at bounding box center [366, 483] width 1 height 11
radio input "true"
click at [394, 580] on icon at bounding box center [383, 578] width 24 height 10
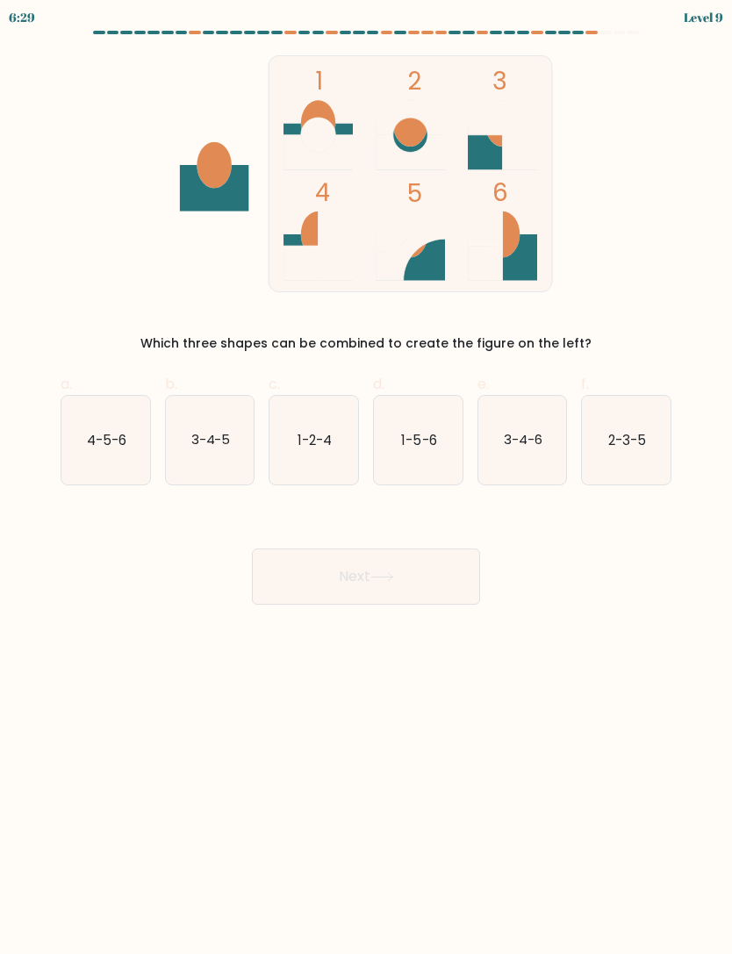
click at [632, 427] on icon "2-3-5" at bounding box center [626, 440] width 89 height 89
click at [367, 478] on input "f. 2-3-5" at bounding box center [366, 483] width 1 height 11
radio input "true"
click at [425, 592] on button "Next" at bounding box center [366, 577] width 228 height 56
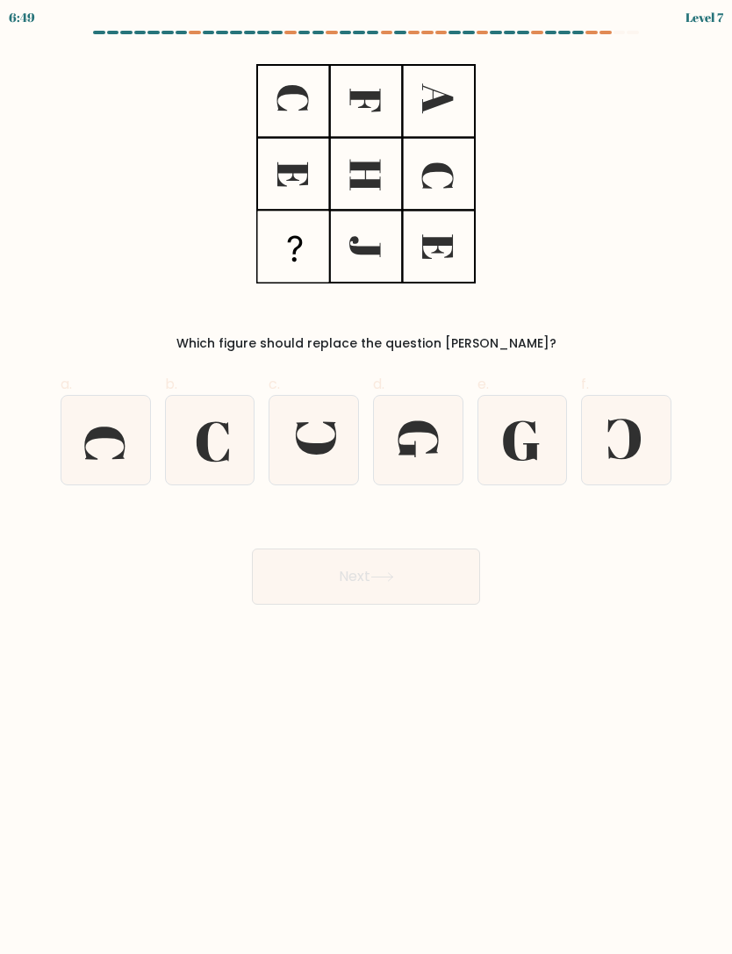
click at [421, 440] on icon at bounding box center [418, 440] width 89 height 89
click at [367, 478] on input "d." at bounding box center [366, 483] width 1 height 11
radio input "true"
click at [401, 585] on button "Next" at bounding box center [366, 577] width 228 height 56
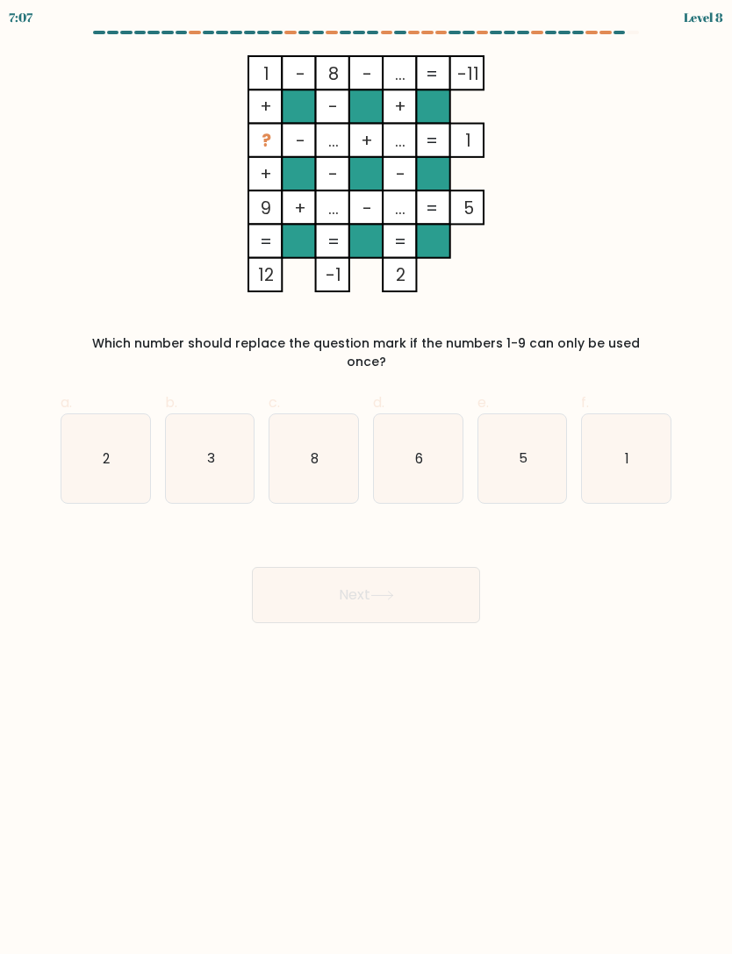
click at [220, 451] on icon "3" at bounding box center [210, 458] width 89 height 89
click at [366, 478] on input "b. 3" at bounding box center [366, 483] width 1 height 11
radio input "true"
click at [355, 604] on button "Next" at bounding box center [366, 595] width 228 height 56
click at [385, 591] on button "Next" at bounding box center [366, 595] width 228 height 56
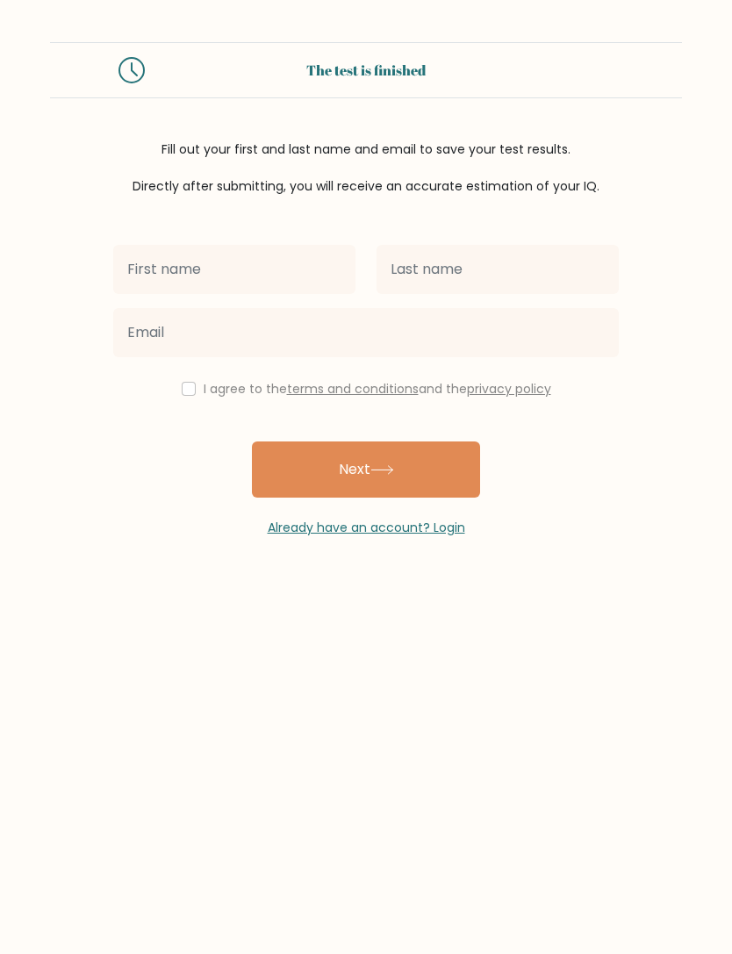
click at [252, 274] on input "text" at bounding box center [234, 269] width 242 height 49
type input "[PERSON_NAME]"
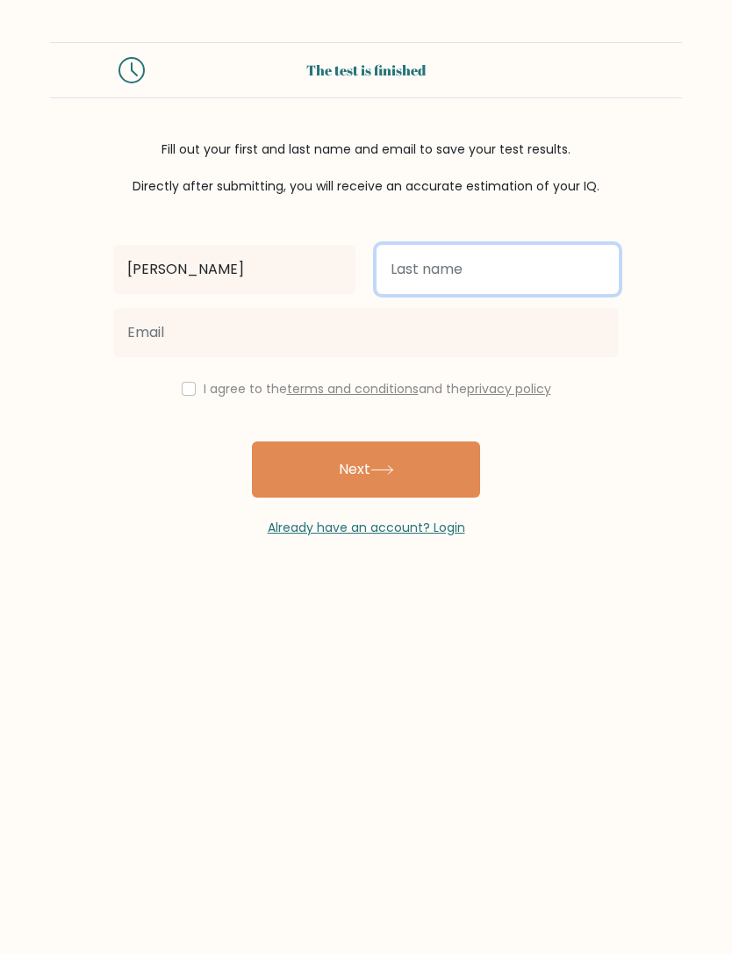
click at [516, 277] on input "text" at bounding box center [498, 269] width 242 height 49
type input "Reyes"
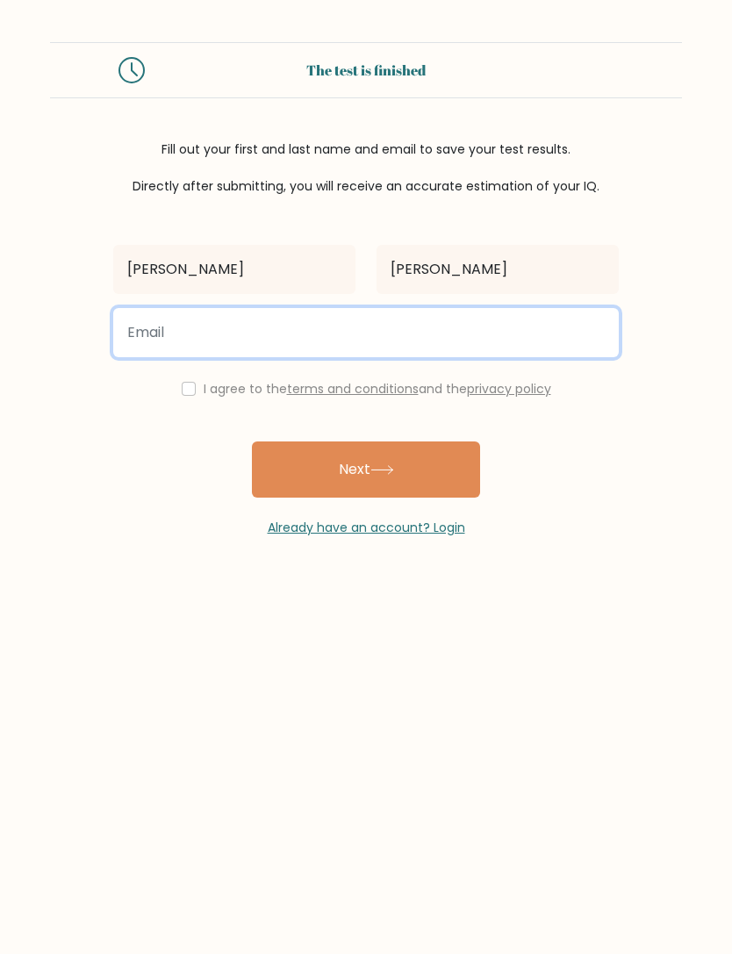
click at [450, 334] on input "email" at bounding box center [366, 332] width 506 height 49
type input "sheilakreyes@gmail.com"
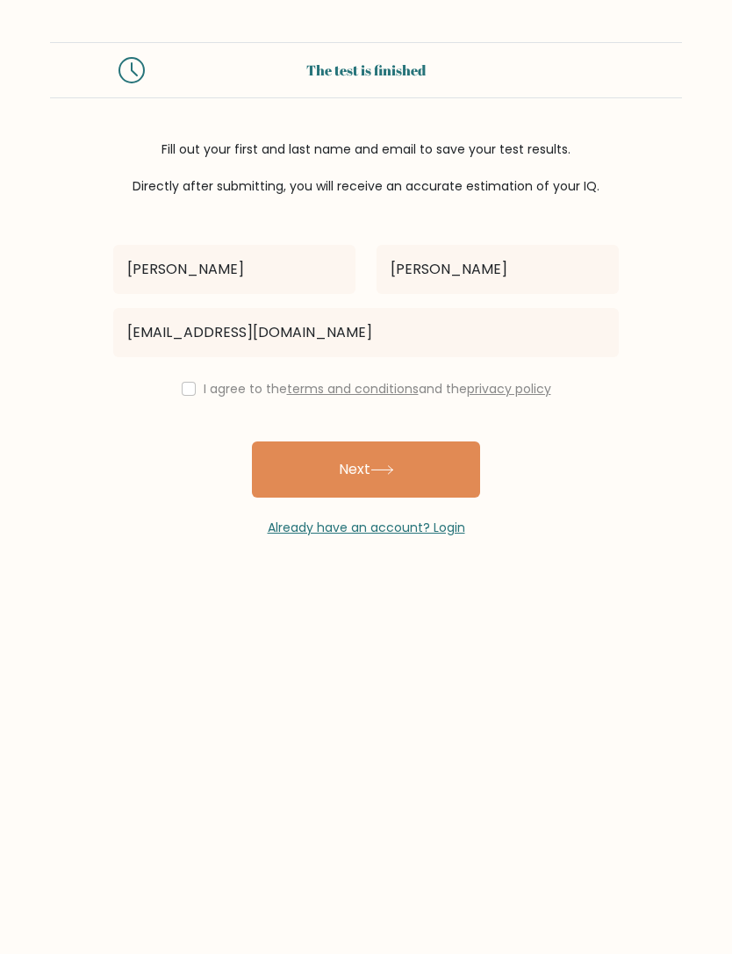
click at [205, 393] on label "I agree to the terms and conditions and the privacy policy" at bounding box center [378, 389] width 348 height 18
click at [191, 412] on div "Sheila Reyes sheilakreyes@gmail.com I agree to the terms and conditions and the…" at bounding box center [366, 367] width 527 height 342
click at [179, 400] on div "I agree to the terms and conditions and the privacy policy" at bounding box center [366, 388] width 527 height 21
click at [187, 396] on input "checkbox" at bounding box center [189, 389] width 14 height 14
checkbox input "true"
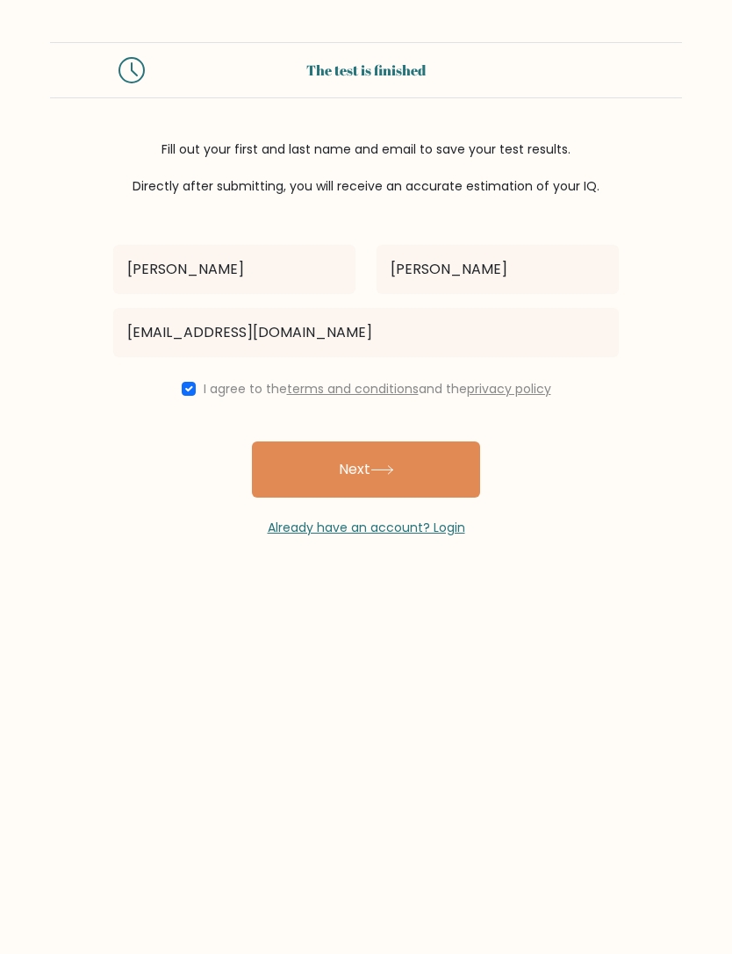
click at [399, 498] on button "Next" at bounding box center [366, 470] width 228 height 56
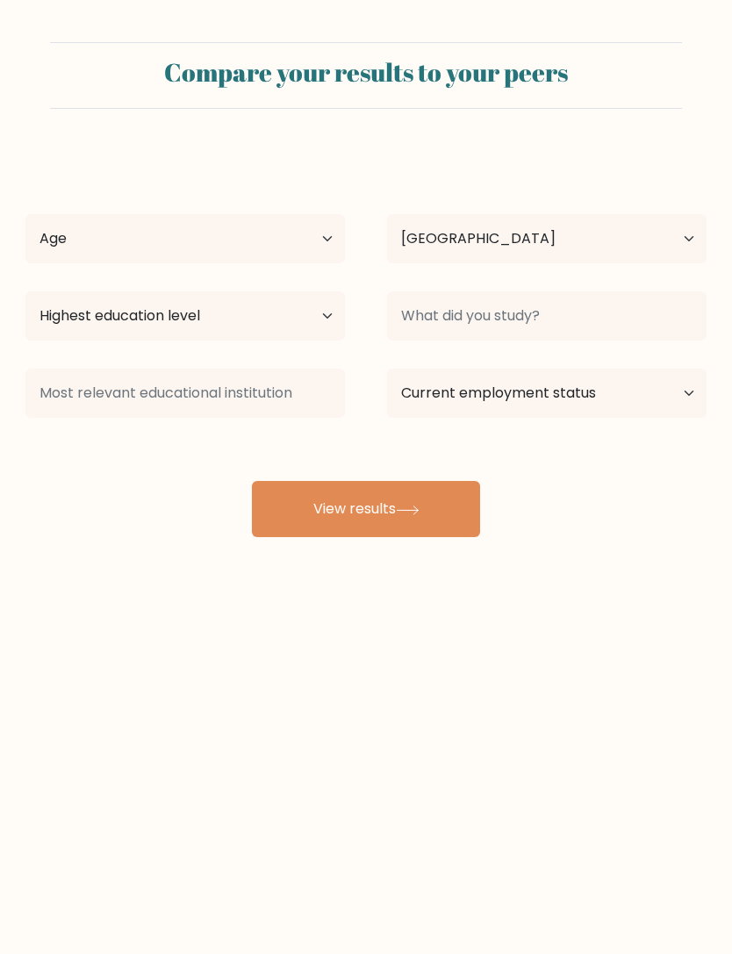
select select "US"
click at [258, 234] on select "Age Under 18 years old 18-24 years old 25-34 years old 35-44 years old 45-54 ye…" at bounding box center [185, 238] width 320 height 49
select select "18_24"
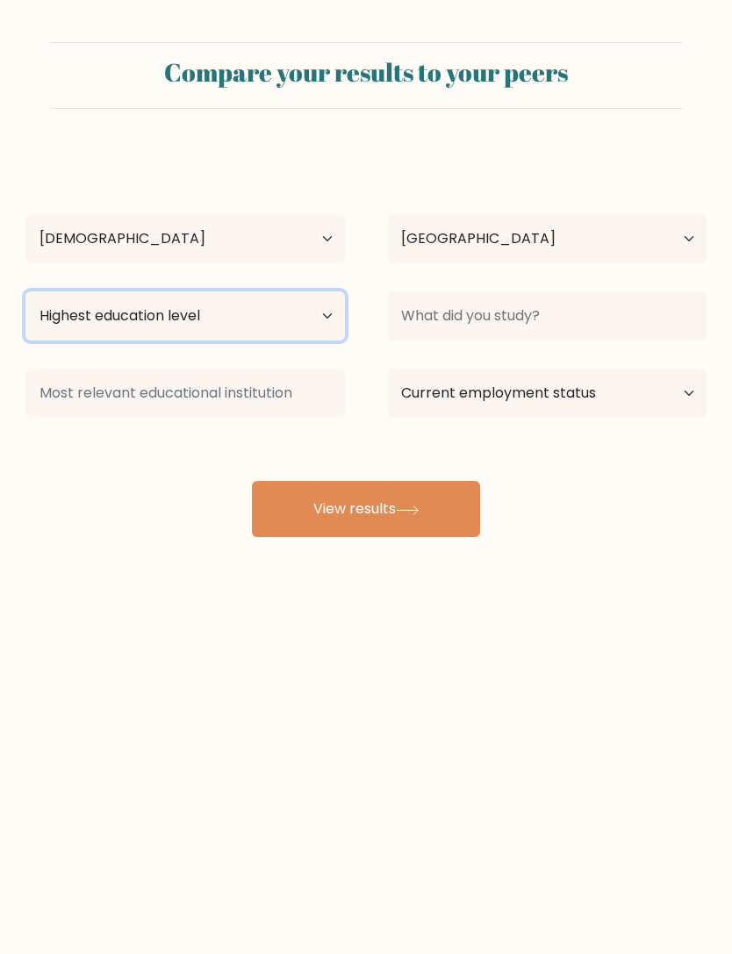
click at [284, 328] on select "Highest education level No schooling Primary Lower Secondary Upper Secondary Oc…" at bounding box center [185, 316] width 320 height 49
click at [320, 316] on select "Highest education level No schooling Primary Lower Secondary Upper Secondary Oc…" at bounding box center [185, 316] width 320 height 49
select select "bachelors_degree"
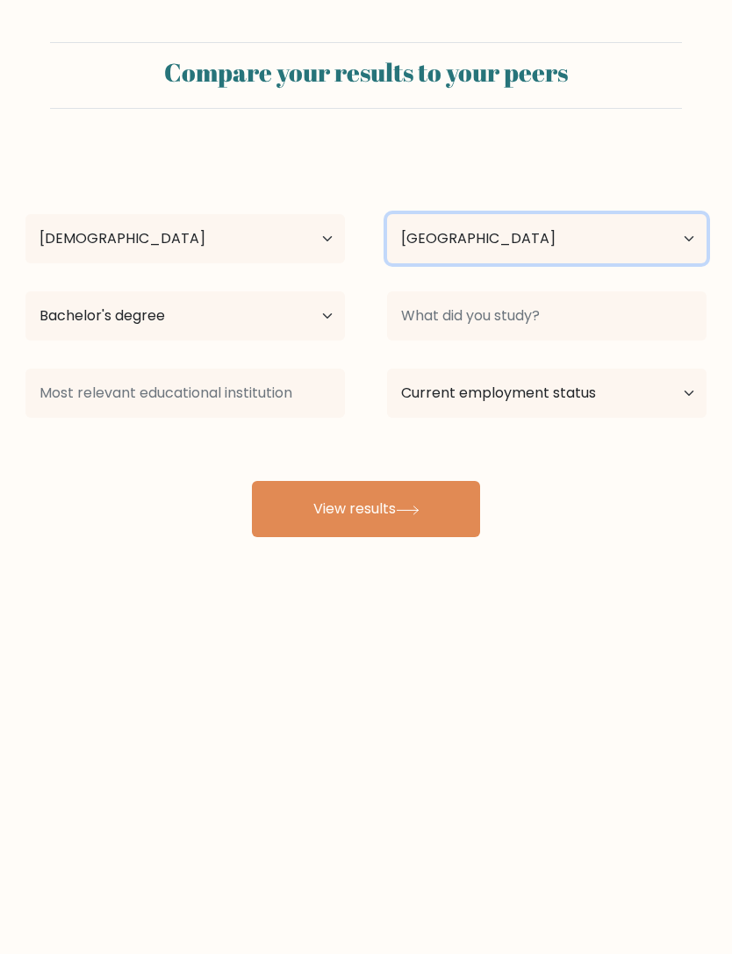
click at [649, 236] on select "Country Afghanistan Albania Algeria American Samoa Andorra Angola Anguilla Anta…" at bounding box center [547, 238] width 320 height 49
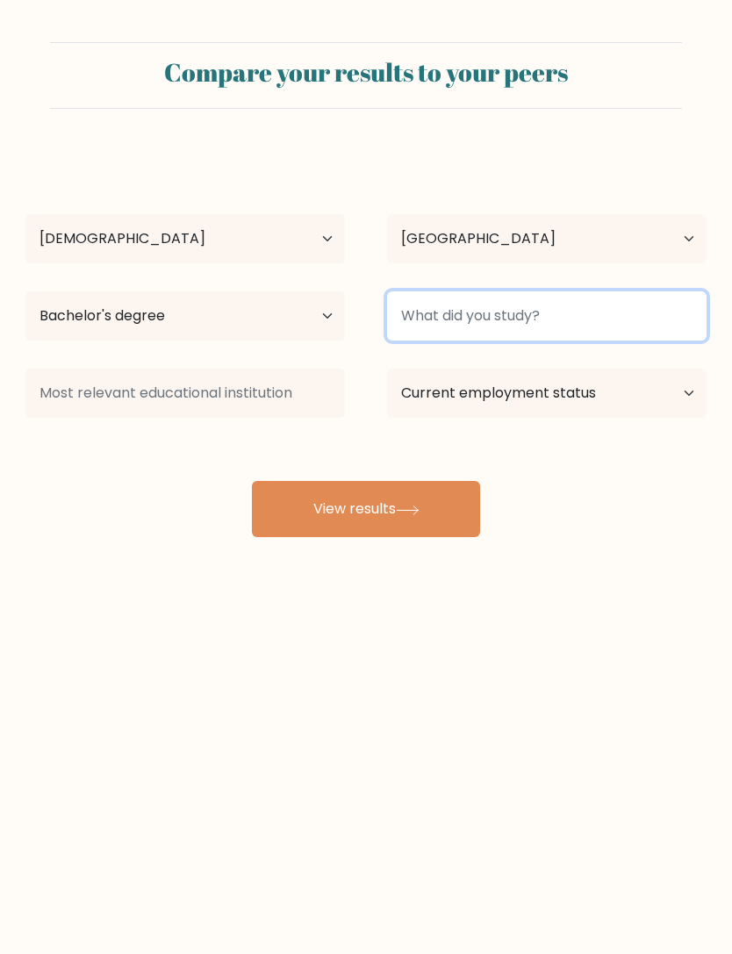
click at [501, 323] on input at bounding box center [547, 316] width 320 height 49
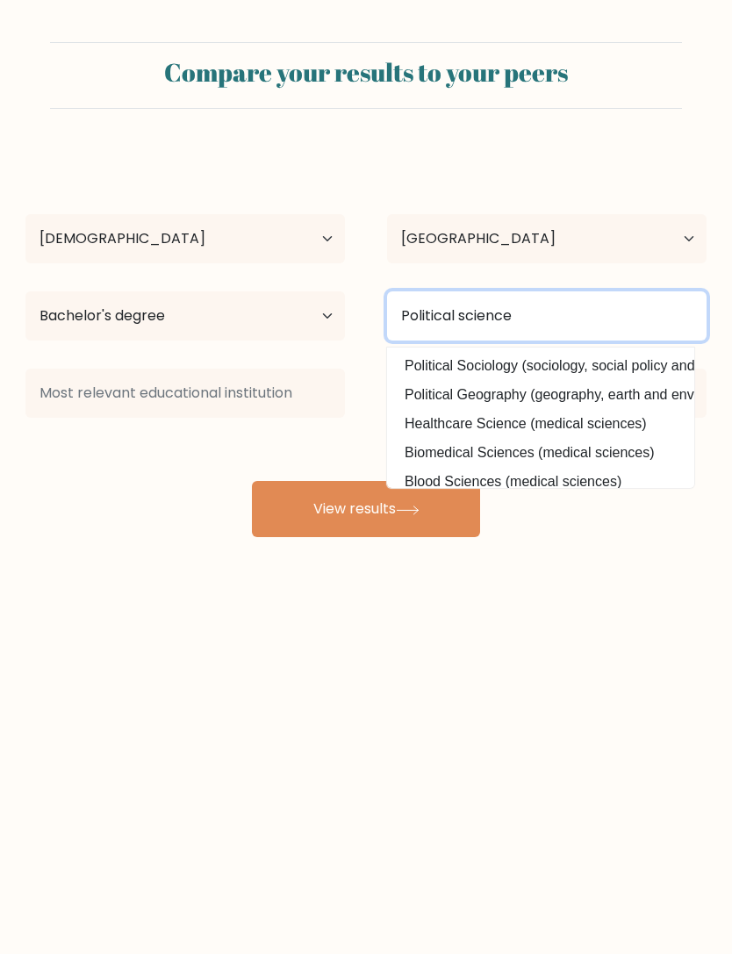
type input "Political science"
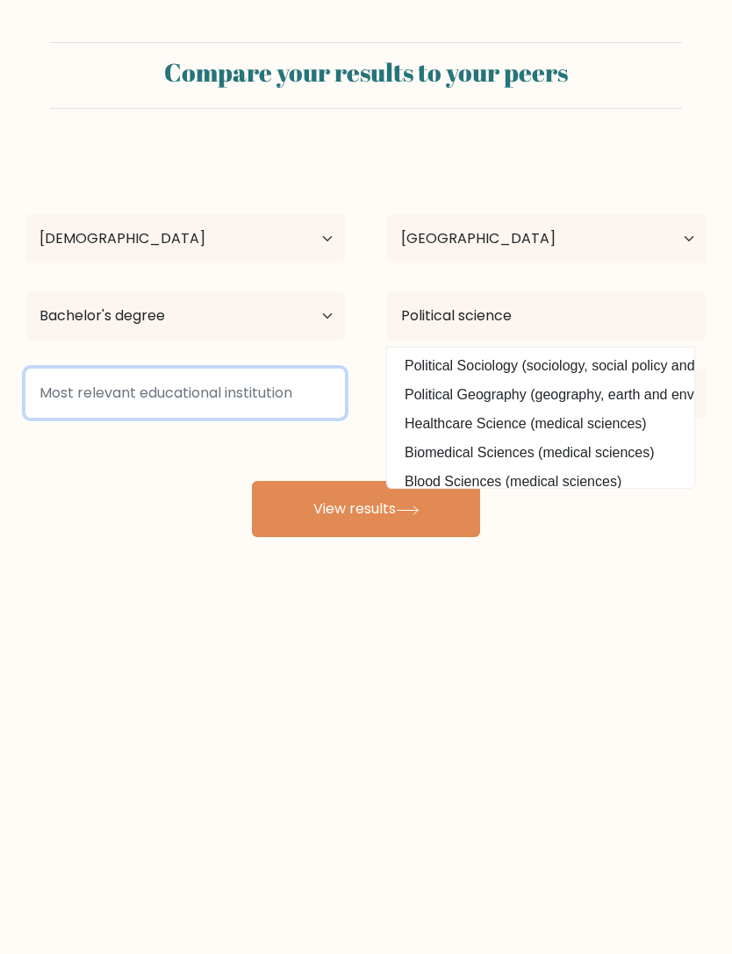
click at [68, 405] on input at bounding box center [185, 393] width 320 height 49
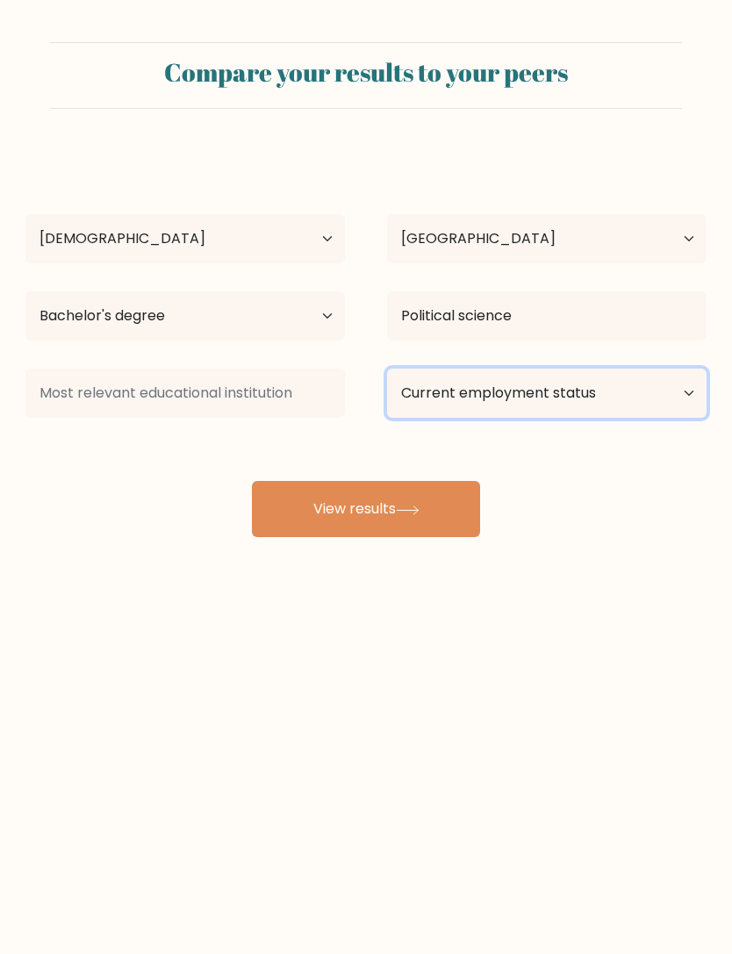
click at [629, 386] on select "Current employment status Employed Student Retired Other / prefer not to answer" at bounding box center [547, 393] width 320 height 49
select select "employed"
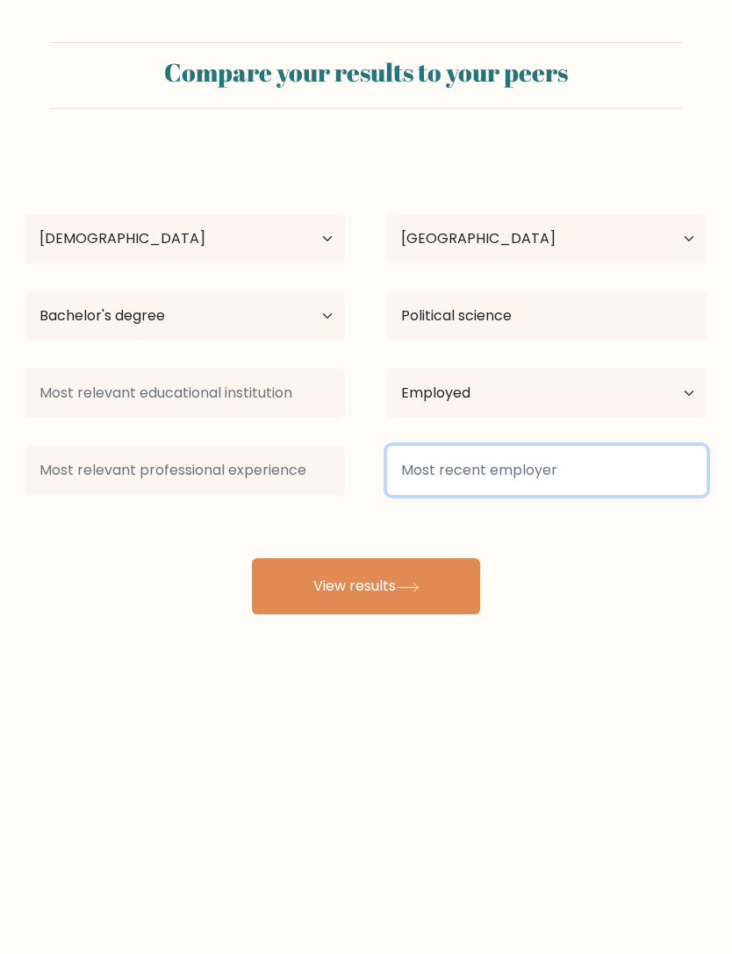
click at [493, 474] on input at bounding box center [547, 470] width 320 height 49
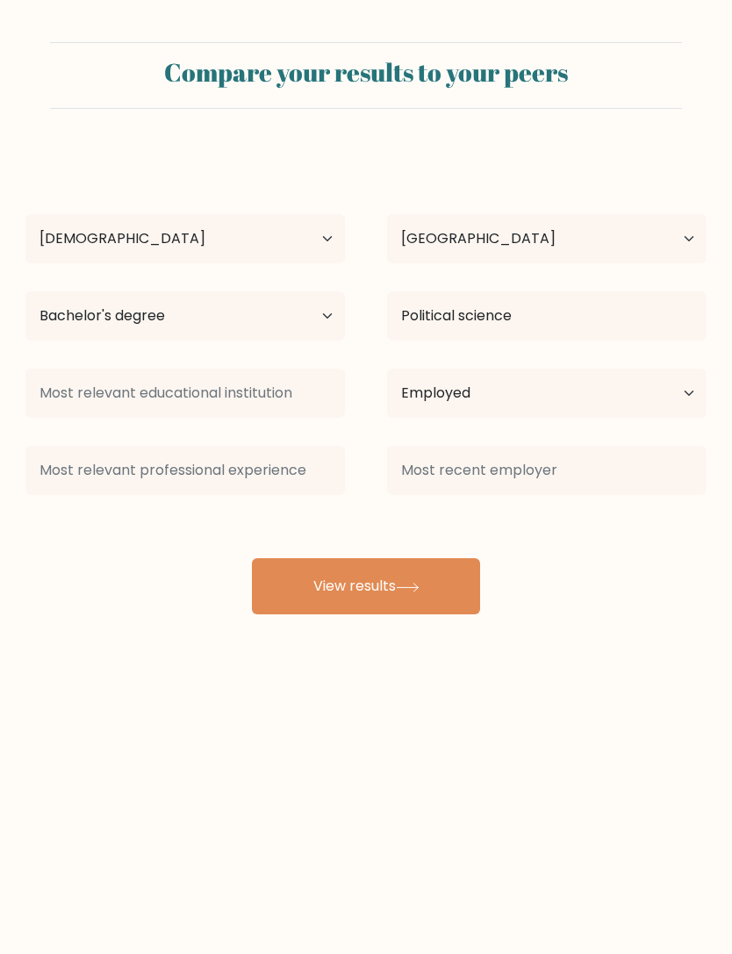
click at [420, 615] on button "View results" at bounding box center [366, 586] width 228 height 56
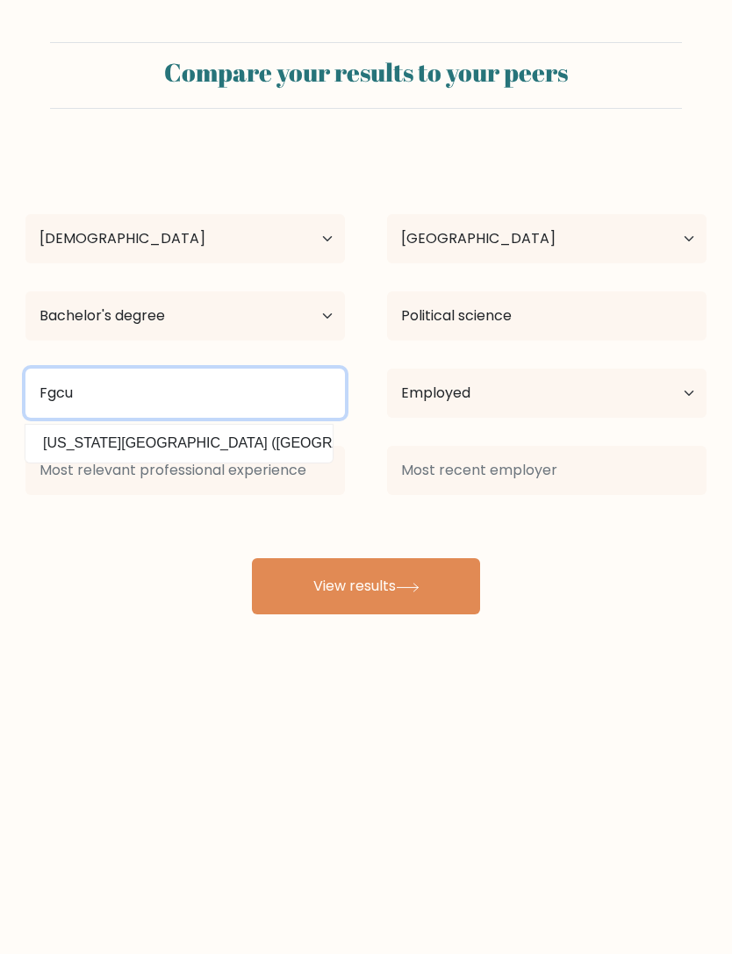
type input "Fgcu"
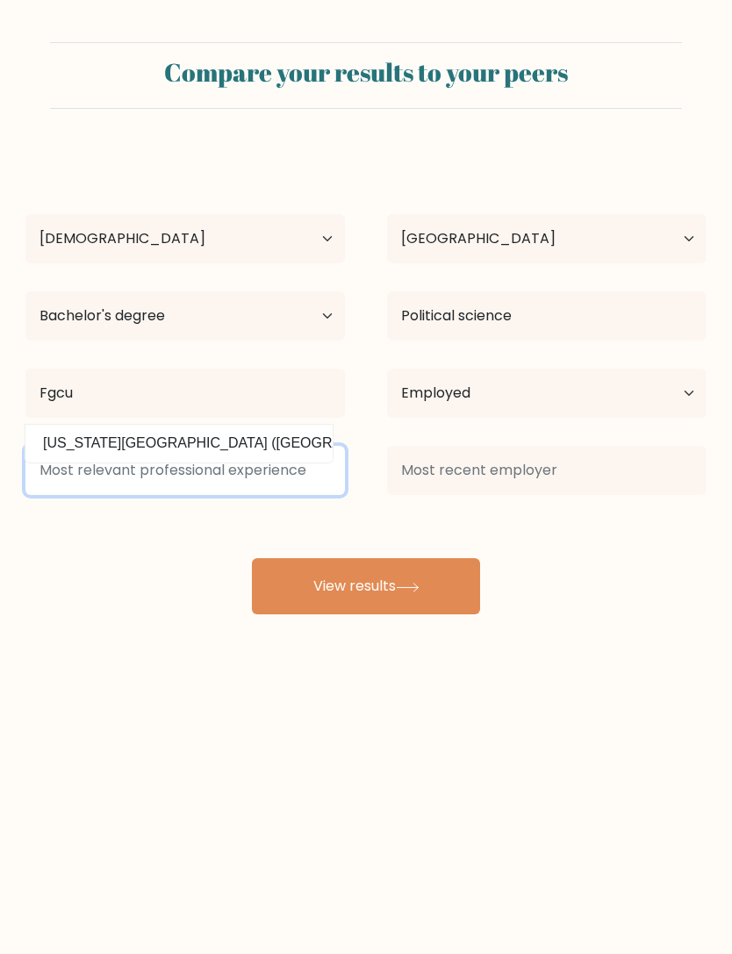
click at [303, 477] on input at bounding box center [185, 470] width 320 height 49
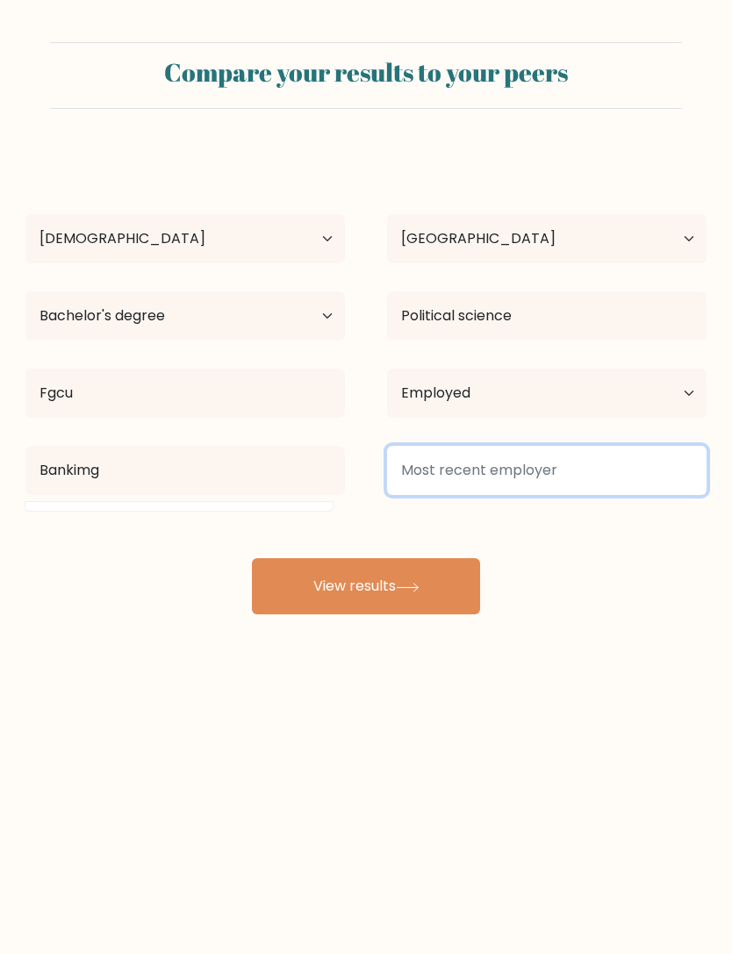
click at [582, 486] on input at bounding box center [547, 470] width 320 height 49
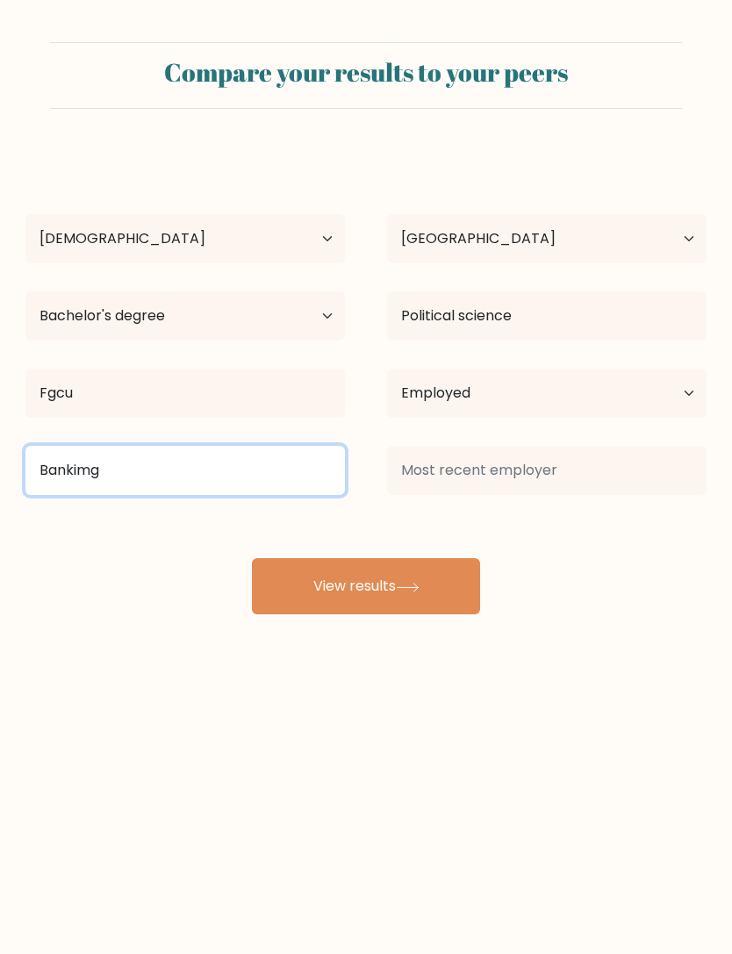
click at [237, 488] on input "Bankimg" at bounding box center [185, 470] width 320 height 49
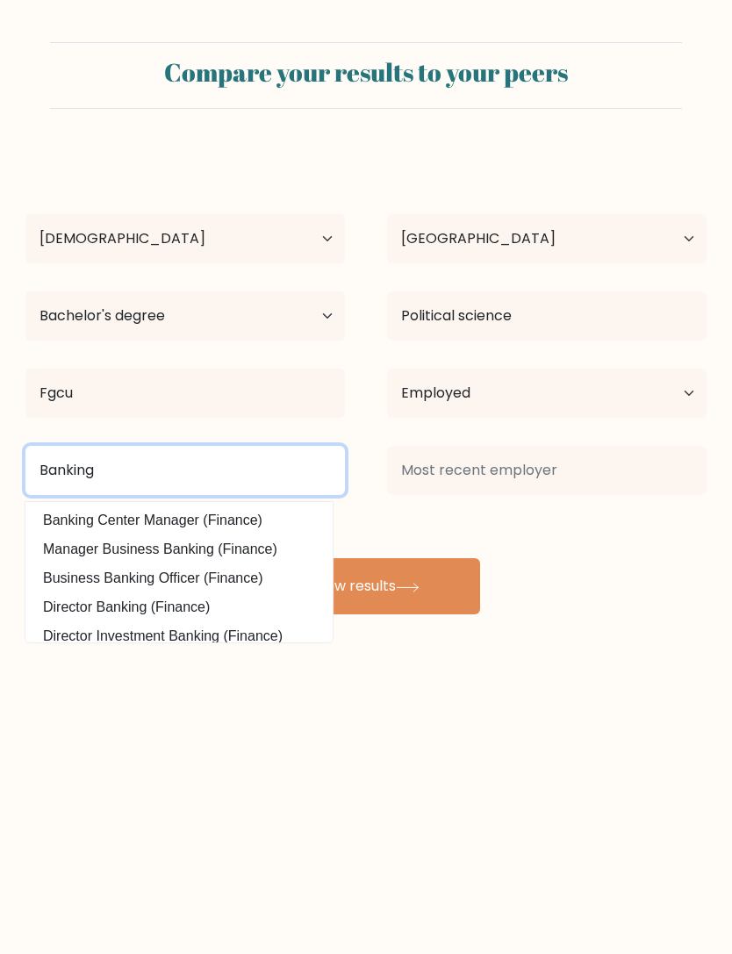
type input "Banking"
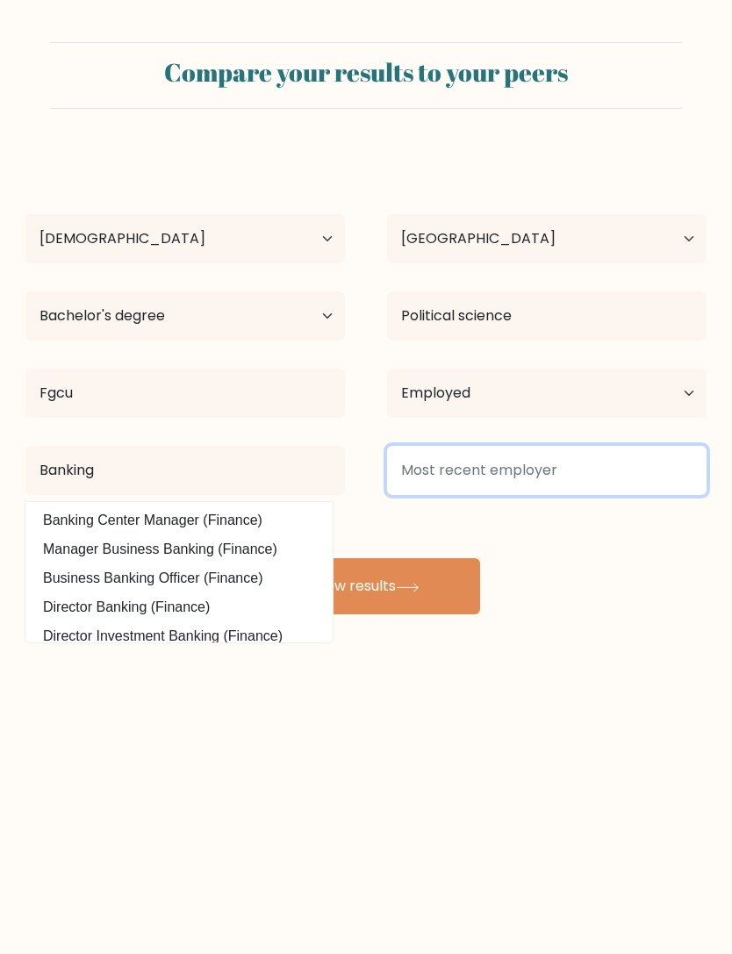
click at [570, 493] on input at bounding box center [547, 470] width 320 height 49
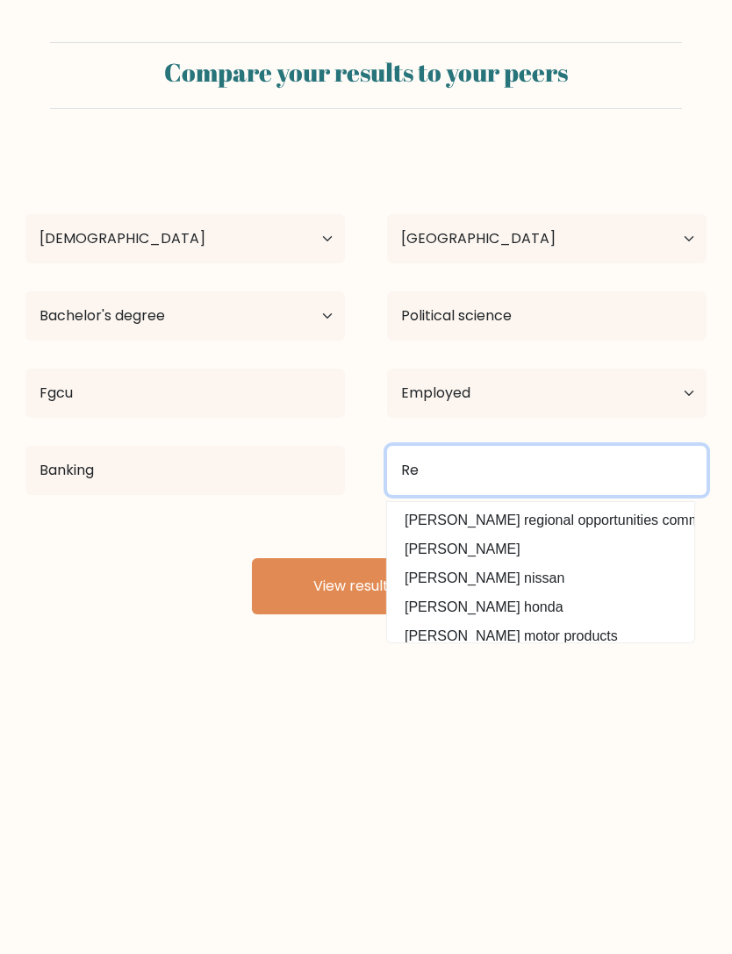
type input "R"
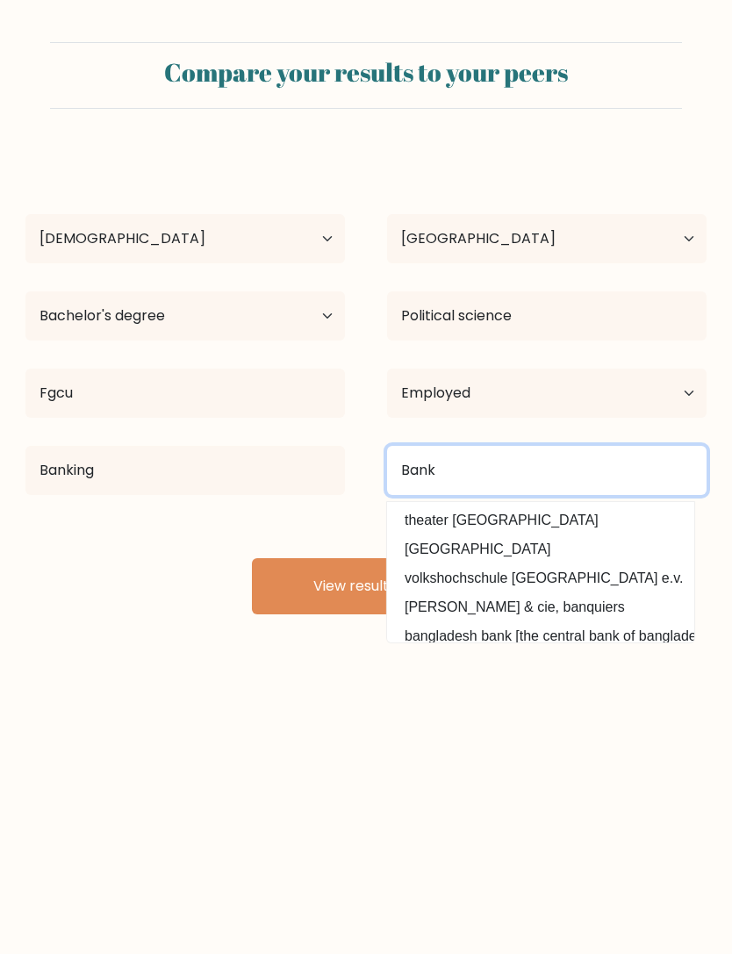
type input "Bank"
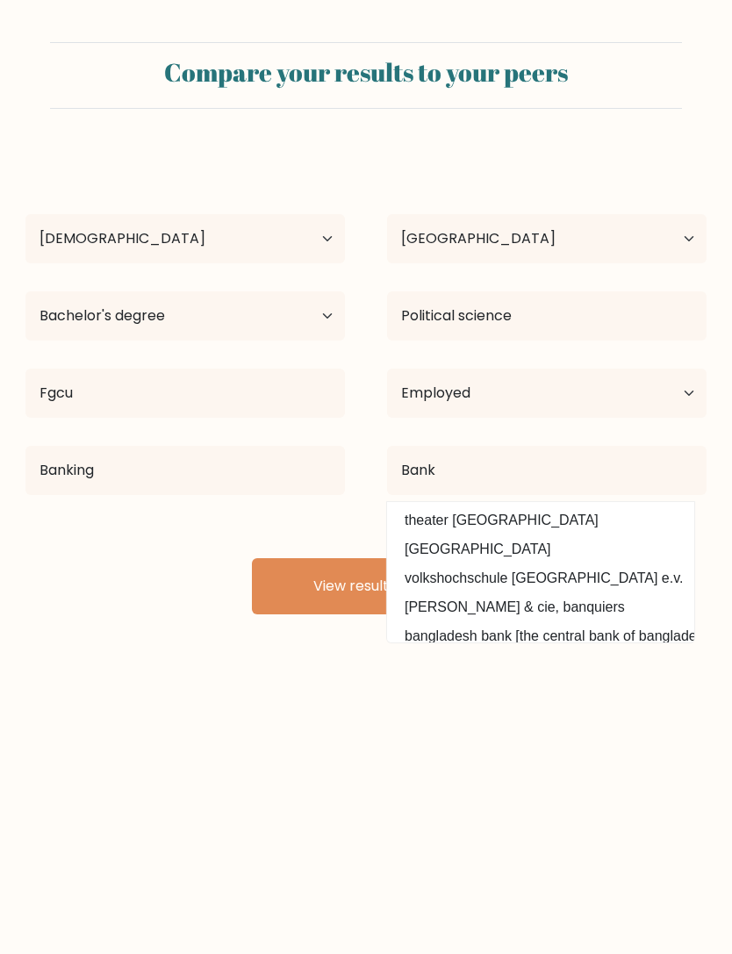
click at [450, 593] on button "View results" at bounding box center [366, 586] width 228 height 56
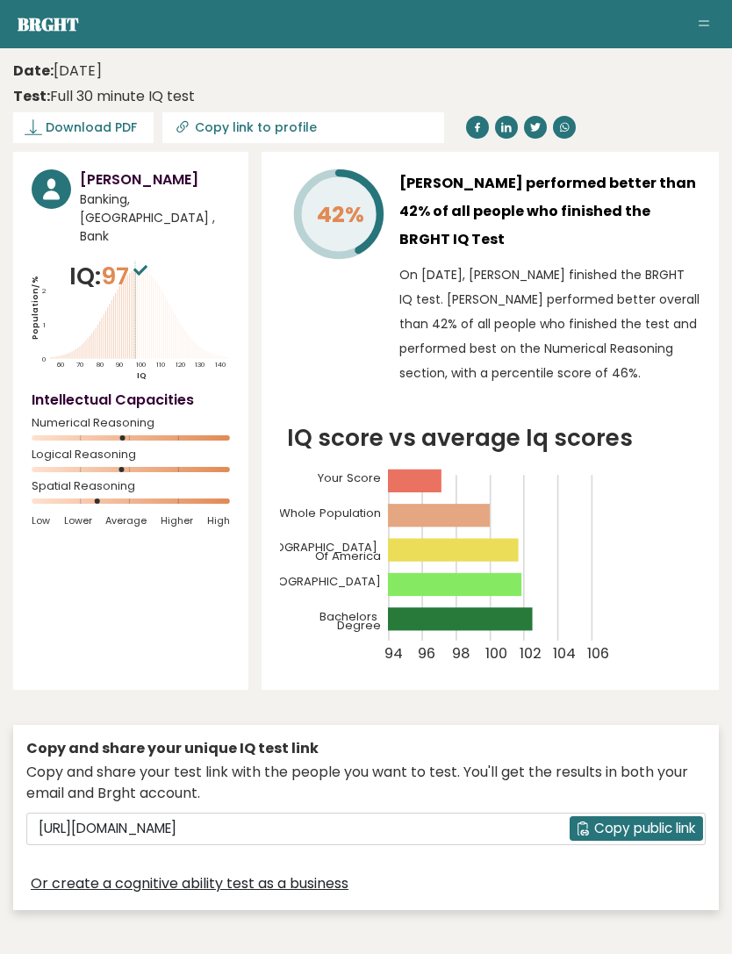
click at [111, 260] on span "97" at bounding box center [126, 276] width 51 height 32
click at [140, 265] on icon at bounding box center [140, 270] width 14 height 11
click at [60, 197] on circle at bounding box center [52, 189] width 40 height 40
